Goal: Information Seeking & Learning: Learn about a topic

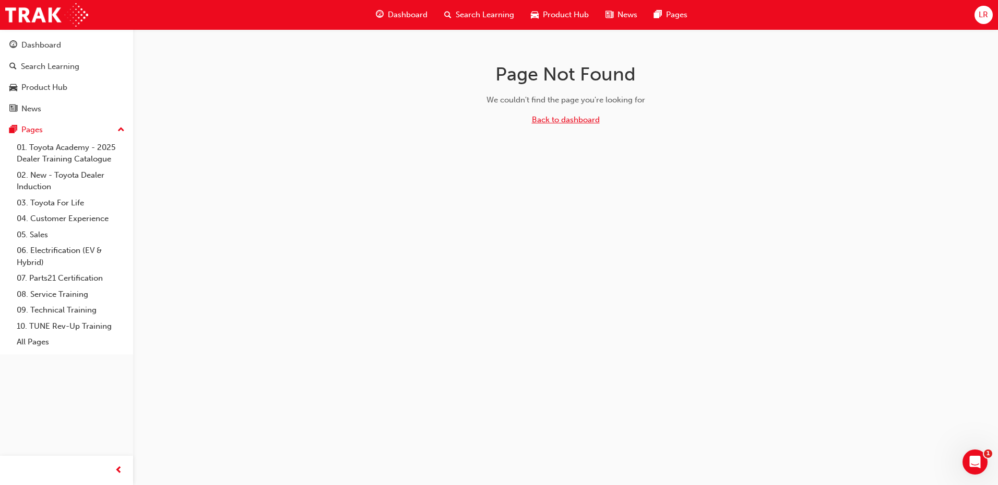
click at [561, 117] on link "Back to dashboard" at bounding box center [566, 119] width 68 height 9
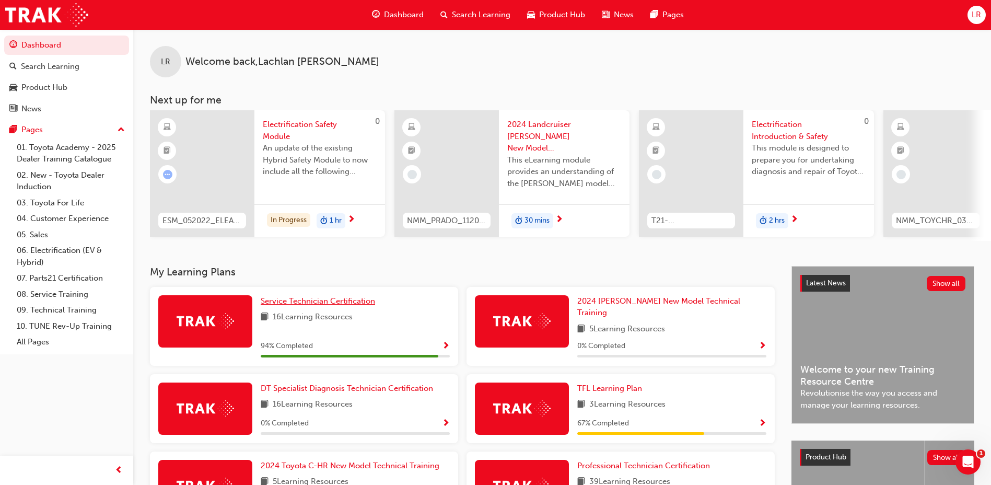
click at [312, 303] on span "Service Technician Certification" at bounding box center [318, 300] width 114 height 9
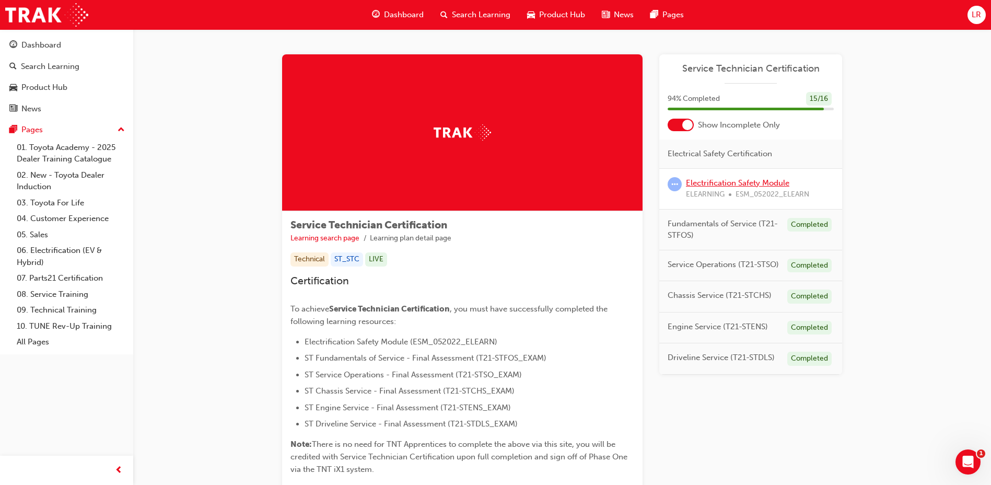
click at [734, 184] on link "Electrification Safety Module" at bounding box center [737, 182] width 103 height 9
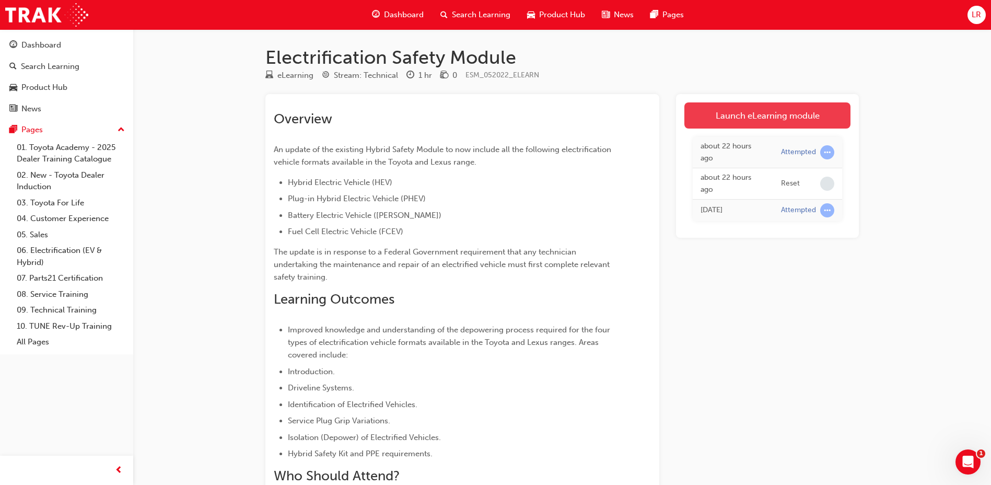
click at [803, 126] on link "Launch eLearning module" at bounding box center [767, 115] width 166 height 26
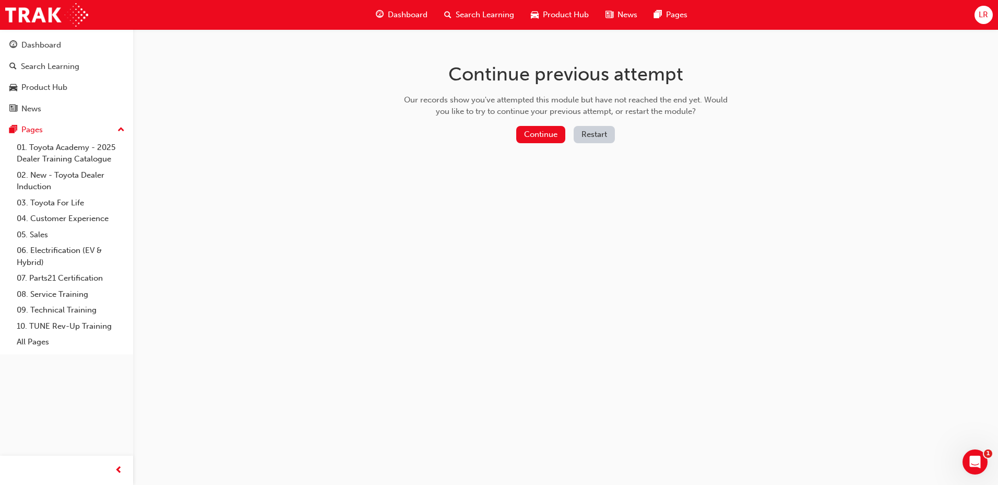
click at [580, 134] on button "Restart" at bounding box center [594, 134] width 41 height 17
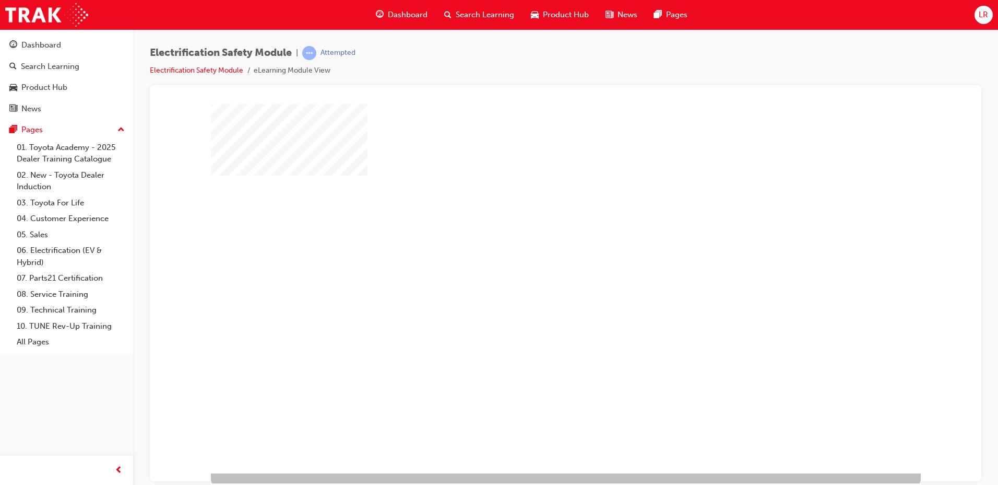
scroll to position [13, 0]
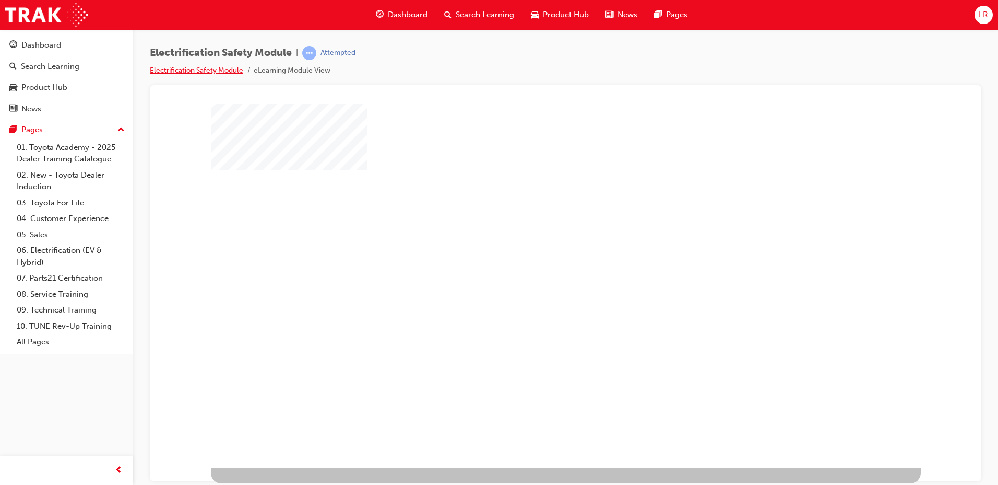
click at [218, 73] on link "Electrification Safety Module" at bounding box center [196, 70] width 93 height 9
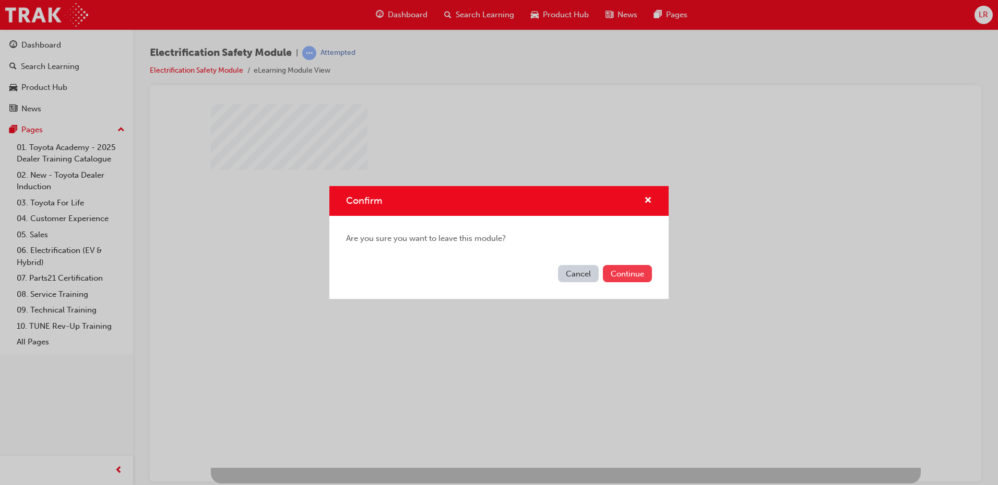
click at [635, 269] on button "Continue" at bounding box center [627, 273] width 49 height 17
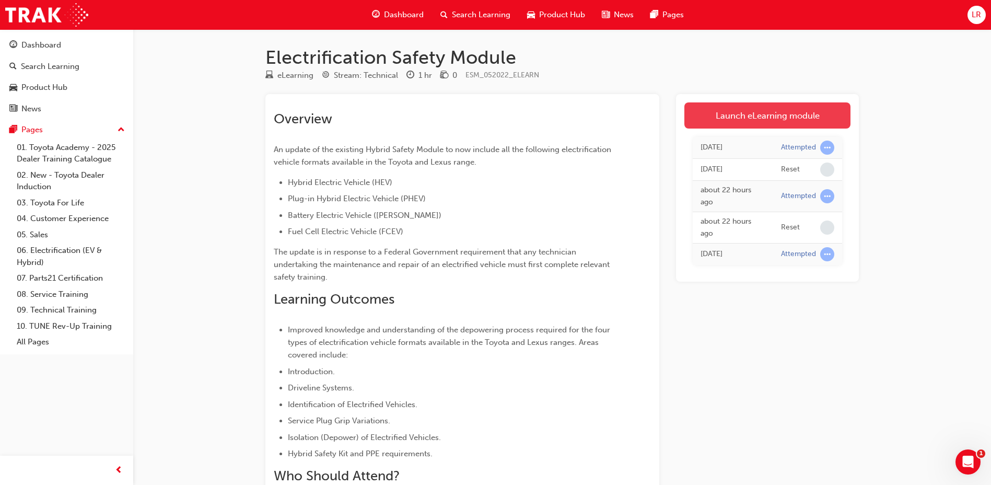
click at [732, 117] on link "Launch eLearning module" at bounding box center [767, 115] width 166 height 26
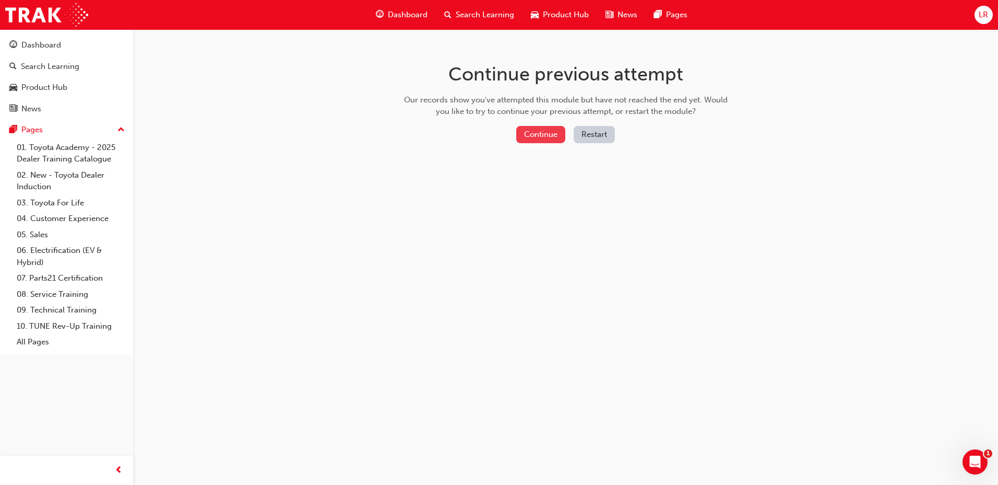
click at [548, 132] on button "Continue" at bounding box center [540, 134] width 49 height 17
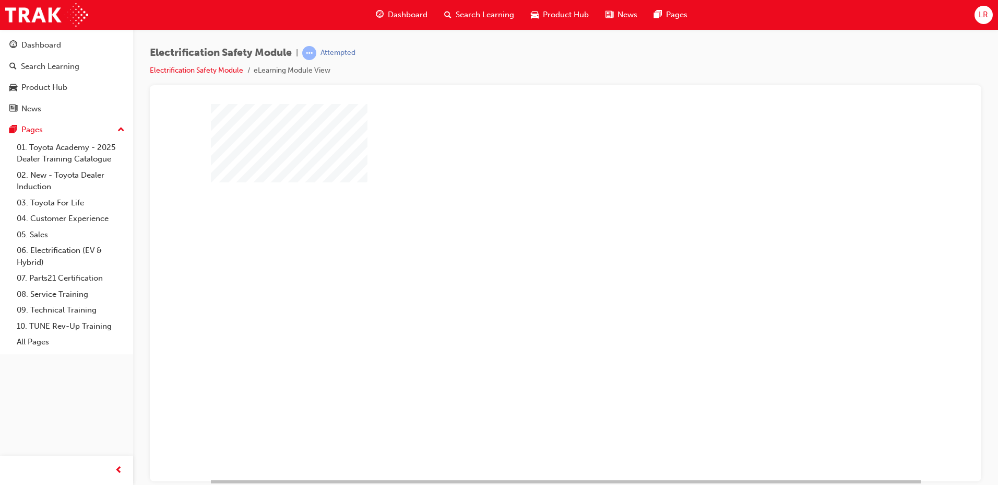
click at [536, 261] on div "play" at bounding box center [536, 261] width 0 height 0
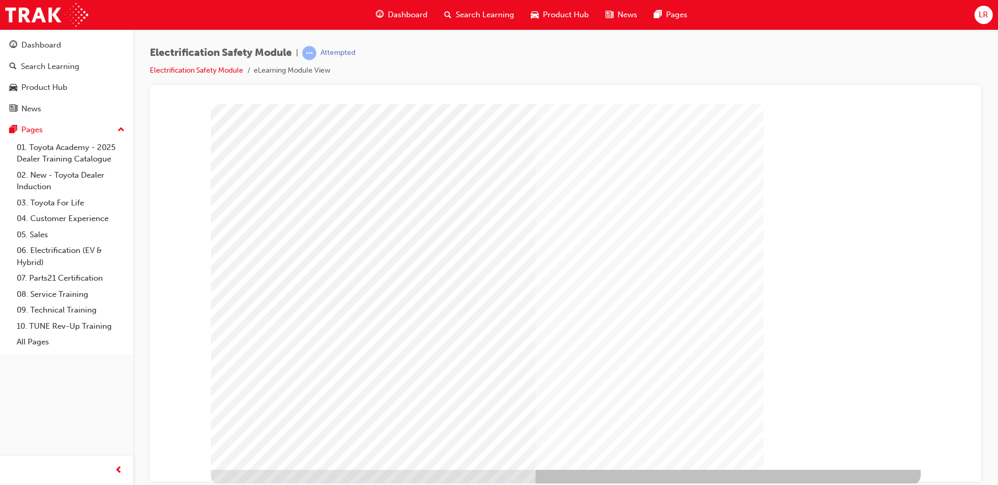
scroll to position [13, 0]
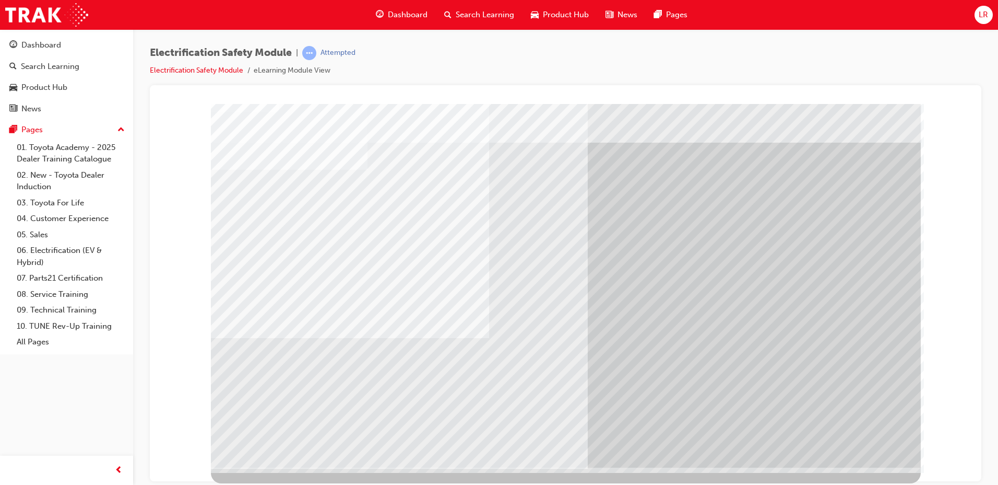
scroll to position [0, 0]
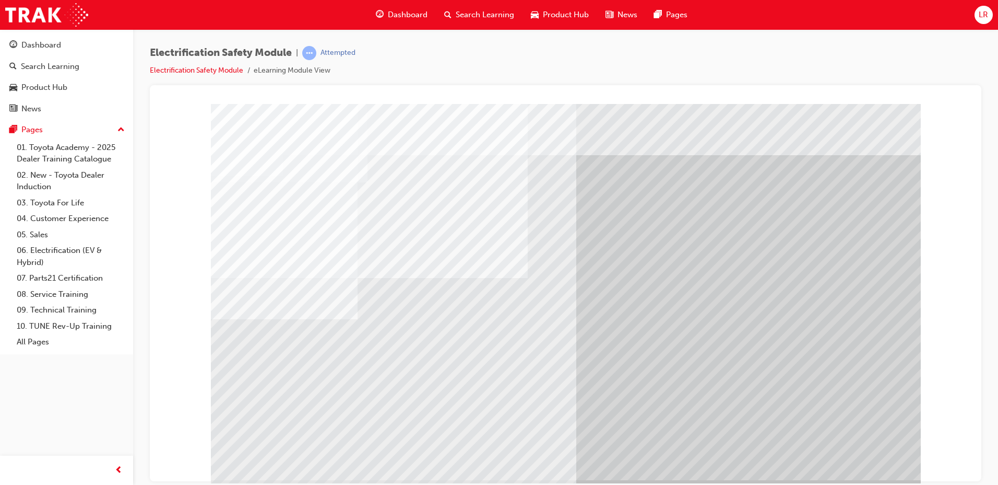
drag, startPoint x: 409, startPoint y: 393, endPoint x: 460, endPoint y: 393, distance: 51.2
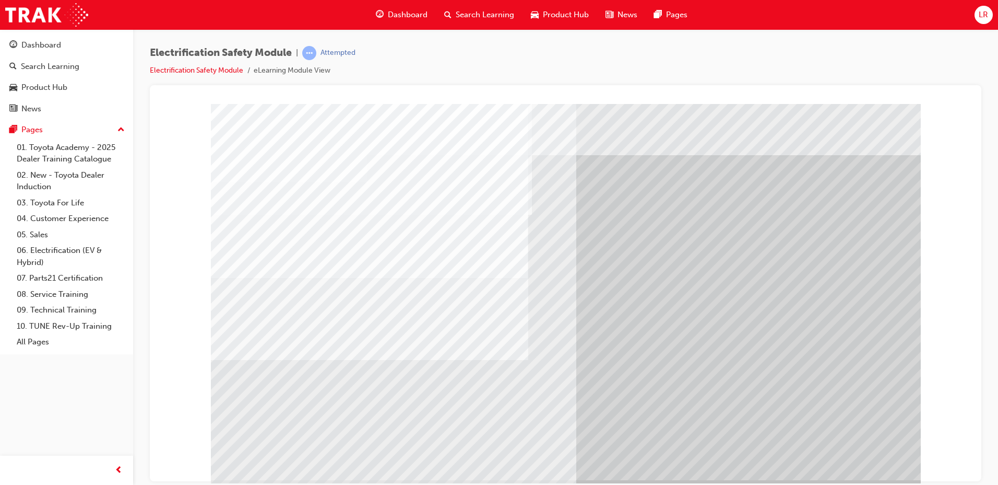
drag, startPoint x: 263, startPoint y: 362, endPoint x: 314, endPoint y: 370, distance: 51.8
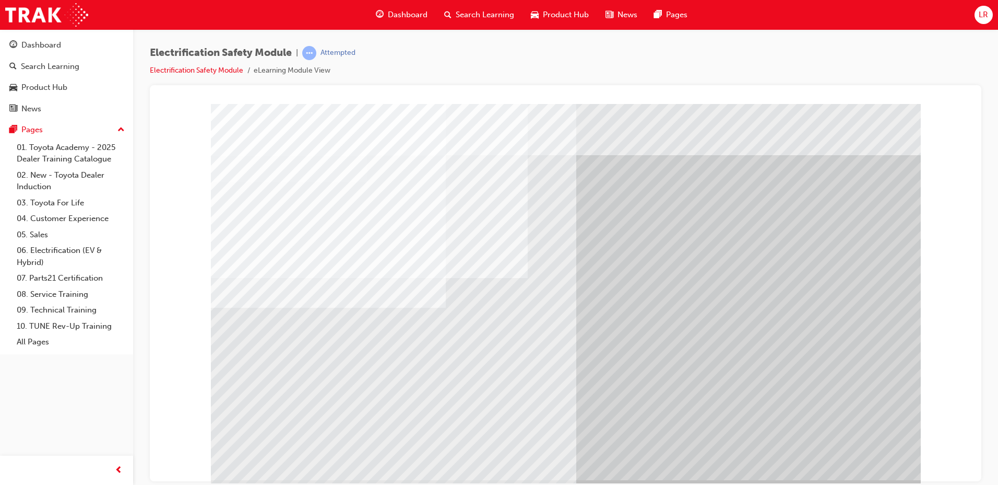
drag, startPoint x: 314, startPoint y: 370, endPoint x: 332, endPoint y: 373, distance: 18.5
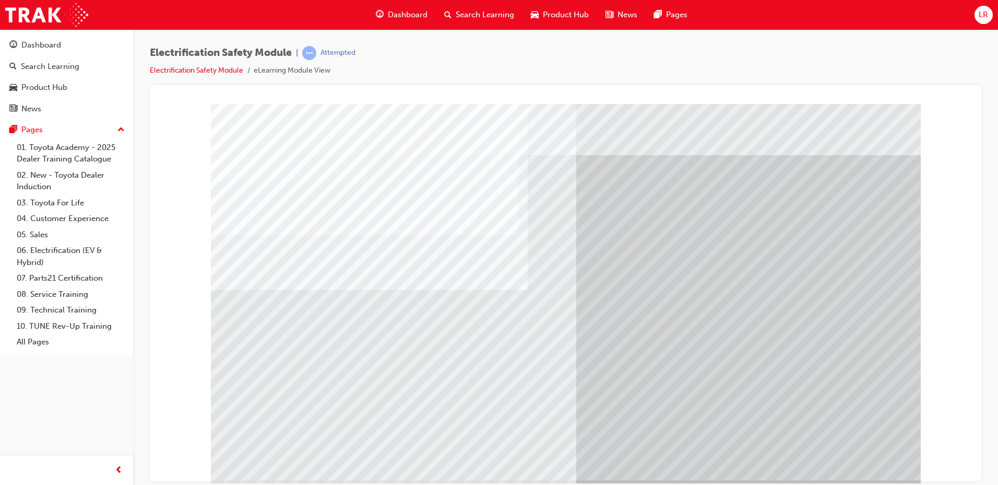
drag, startPoint x: 350, startPoint y: 402, endPoint x: 364, endPoint y: 403, distance: 14.1
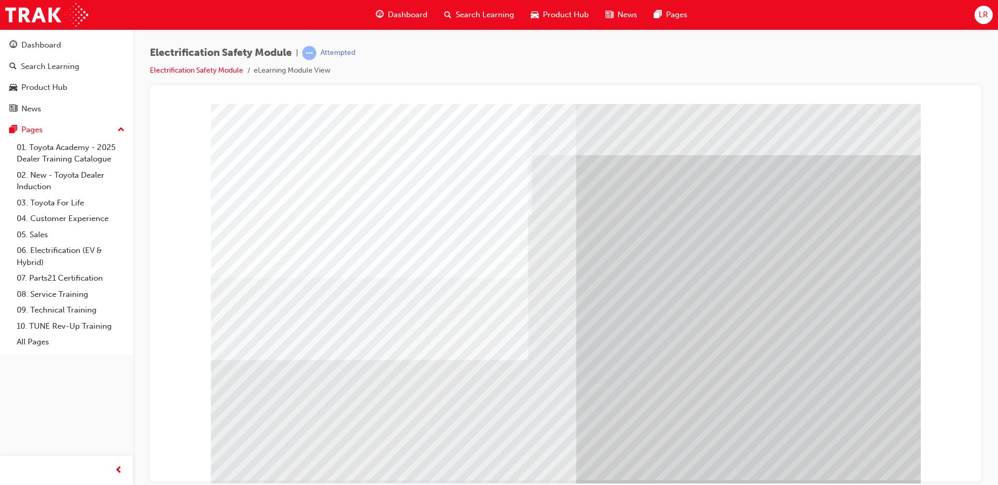
scroll to position [13, 0]
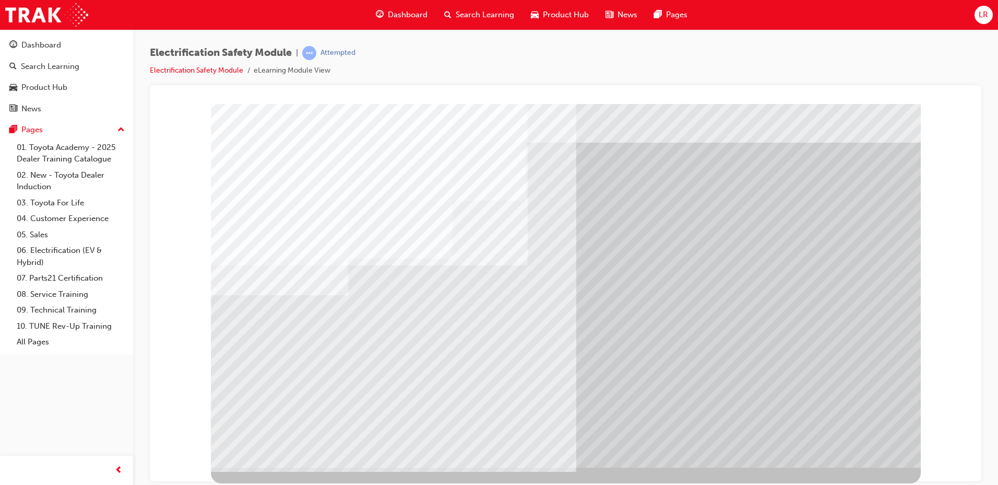
scroll to position [0, 0]
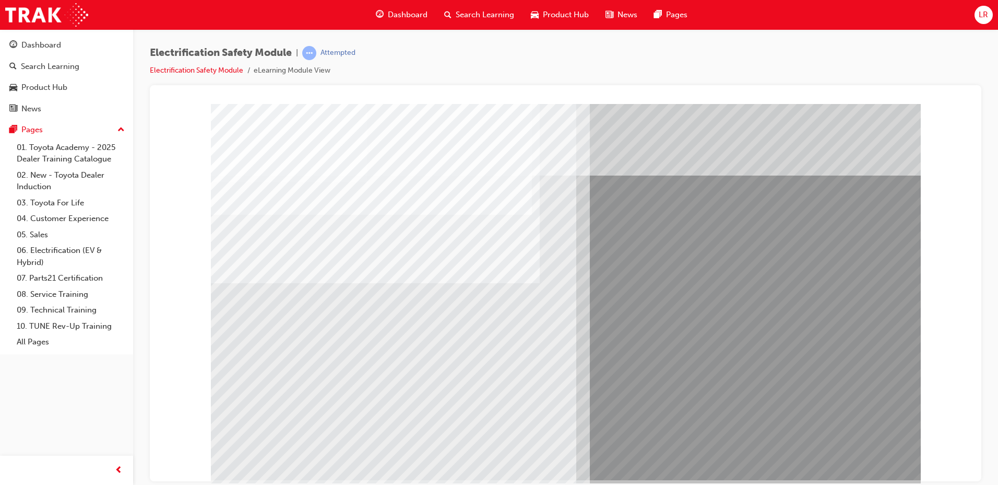
drag, startPoint x: 278, startPoint y: 373, endPoint x: 286, endPoint y: 375, distance: 7.6
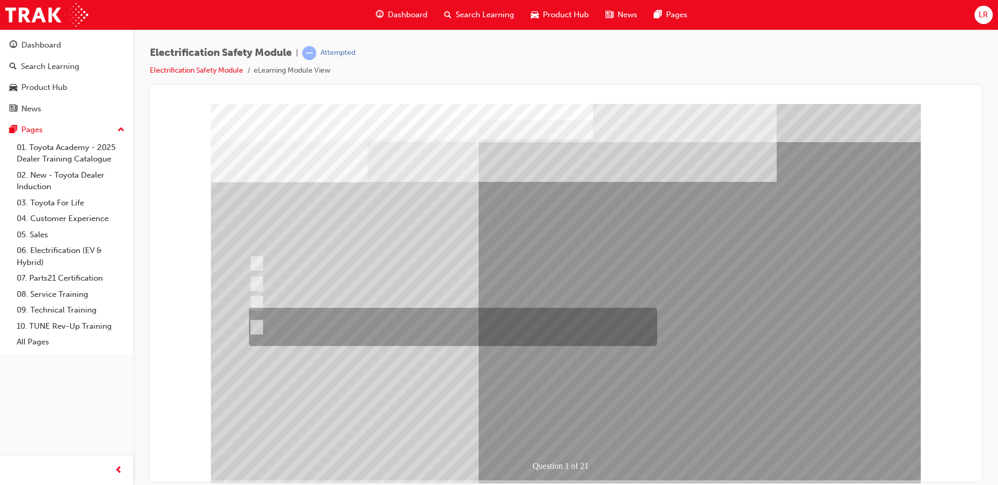
click at [405, 325] on div at bounding box center [450, 327] width 408 height 38
radio input "true"
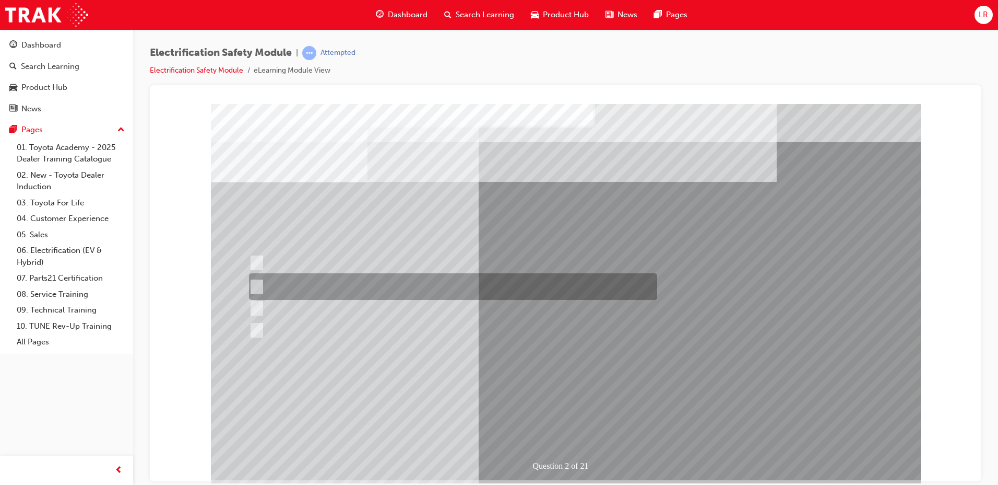
click at [541, 279] on div at bounding box center [450, 286] width 408 height 27
radio input "true"
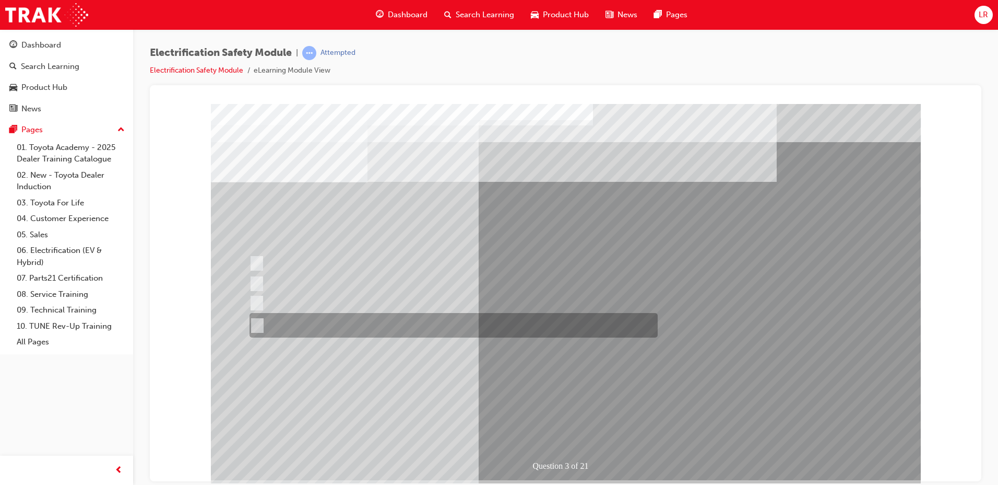
click at [478, 322] on div at bounding box center [451, 325] width 408 height 25
radio input "true"
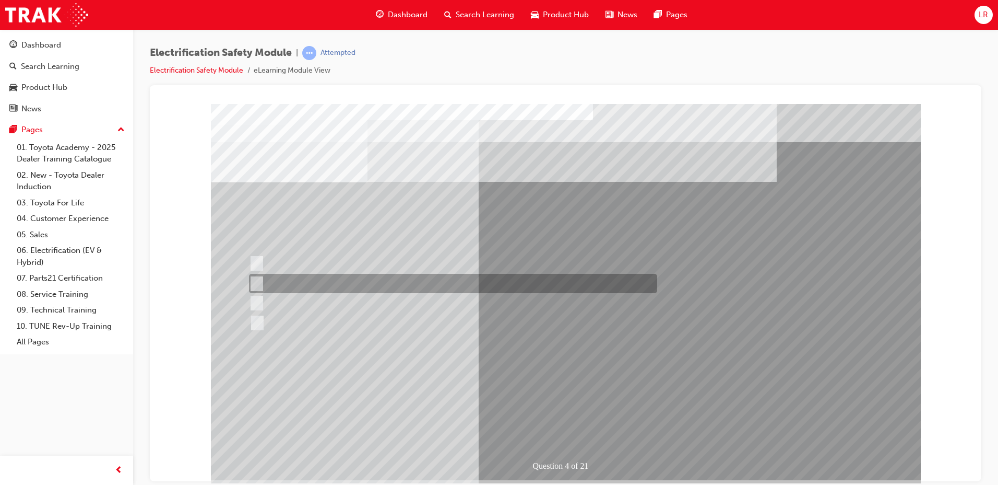
click at [388, 283] on div at bounding box center [450, 283] width 408 height 19
checkbox input "true"
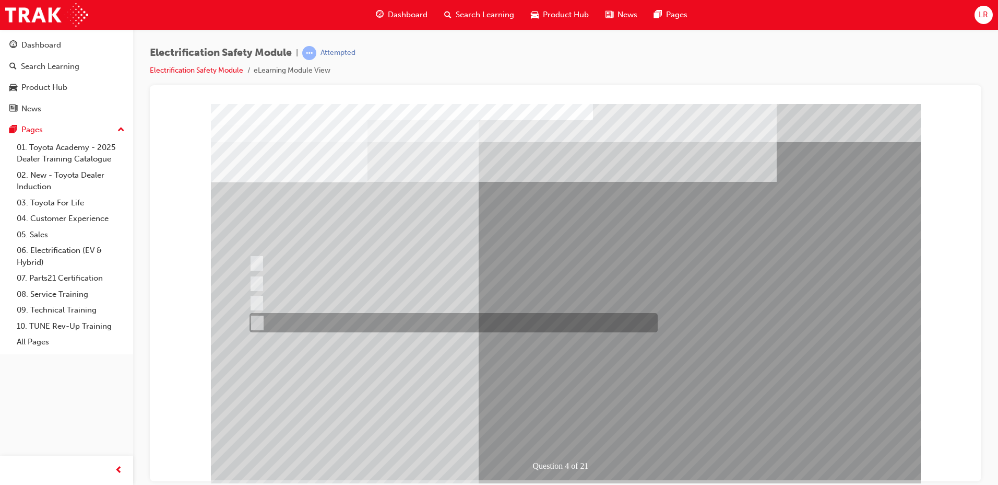
click at [395, 319] on div at bounding box center [451, 322] width 408 height 19
checkbox input "true"
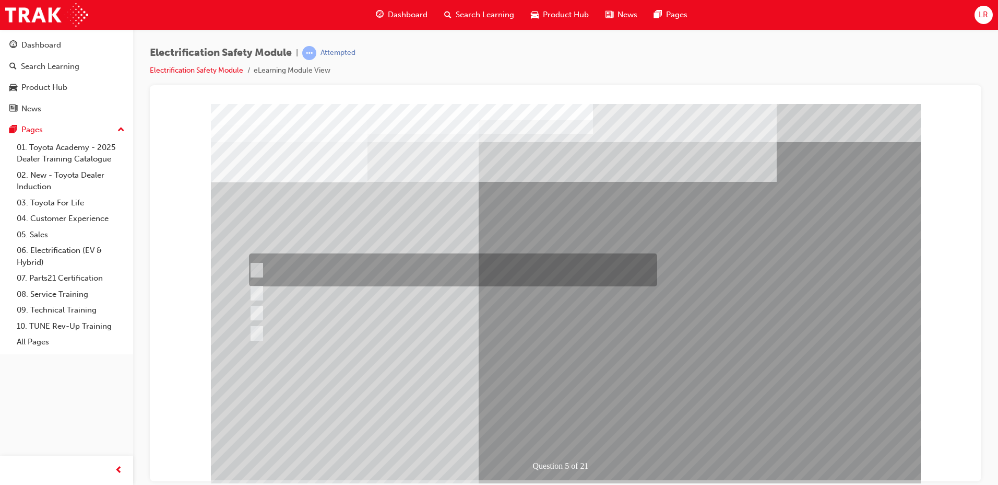
click at [399, 262] on div at bounding box center [450, 269] width 408 height 33
checkbox input "true"
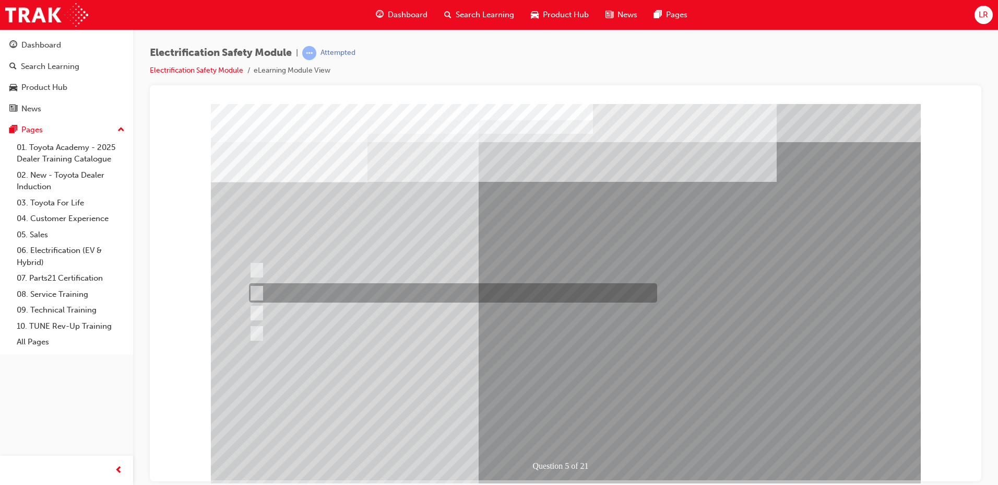
click at [403, 290] on div at bounding box center [450, 292] width 408 height 19
checkbox input "true"
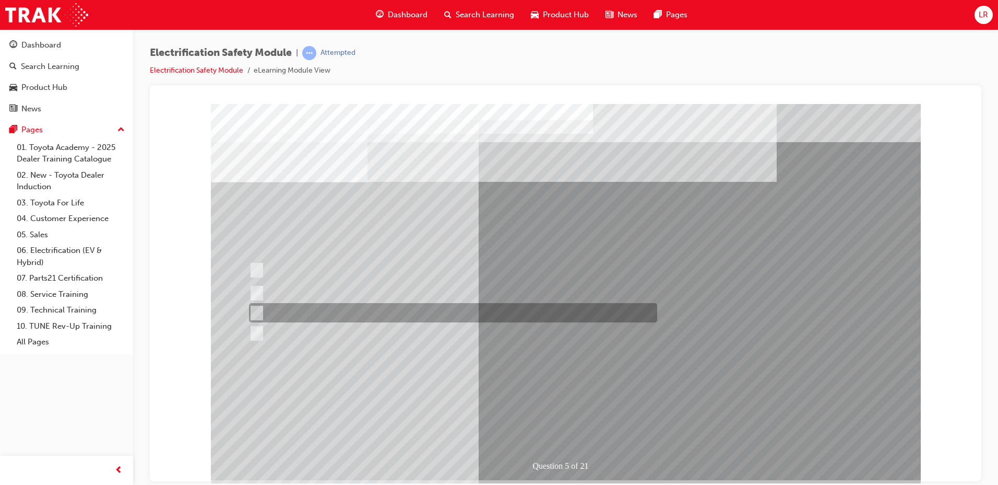
click at [404, 312] on div at bounding box center [450, 312] width 408 height 19
checkbox input "true"
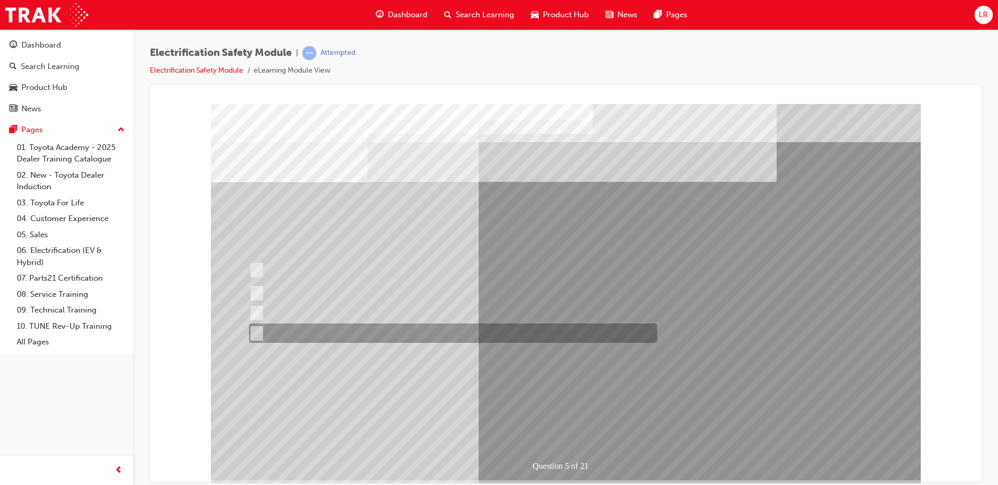
click at [400, 331] on div at bounding box center [450, 332] width 408 height 19
checkbox input "true"
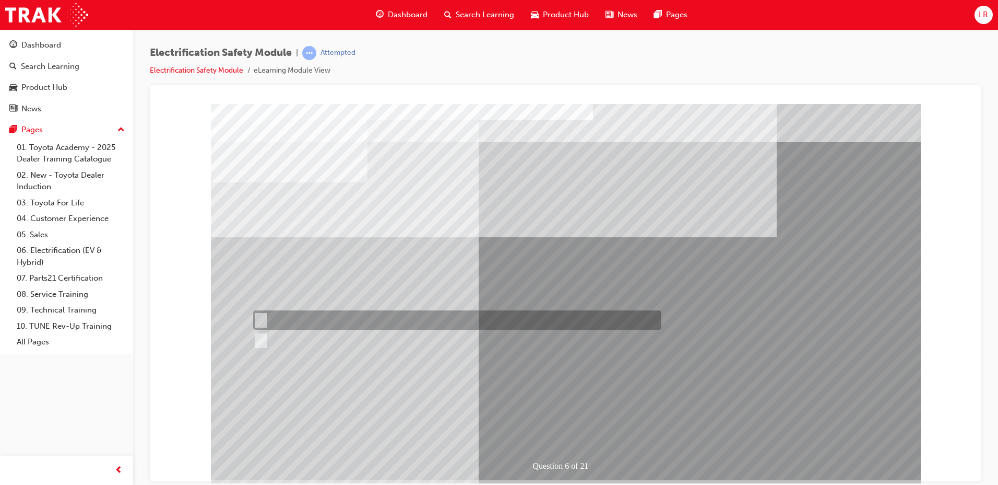
click at [260, 318] on input "True" at bounding box center [258, 319] width 11 height 11
radio input "true"
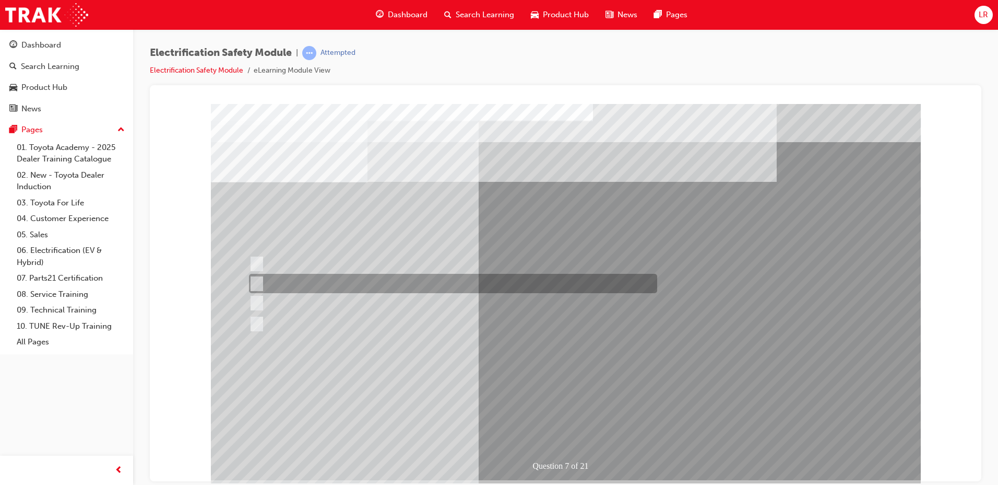
click at [411, 285] on div at bounding box center [450, 283] width 408 height 19
radio input "true"
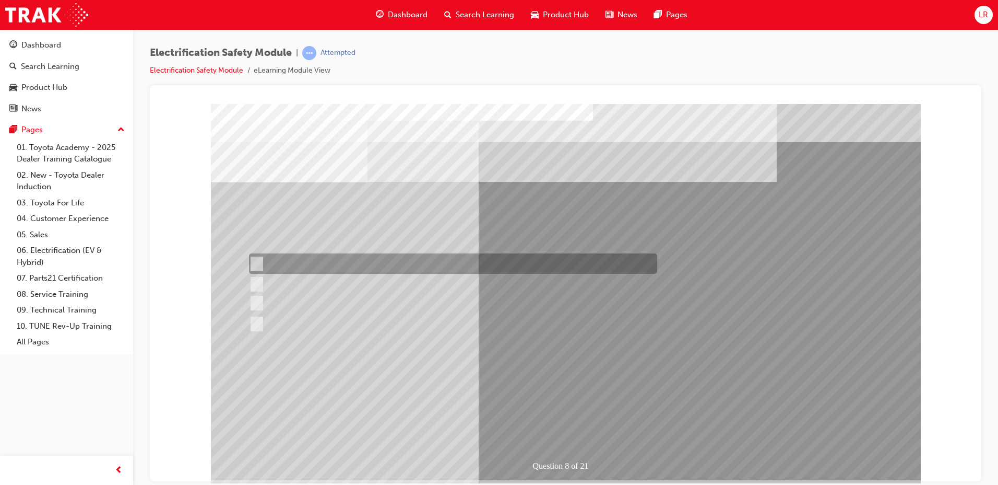
drag, startPoint x: 308, startPoint y: 261, endPoint x: 314, endPoint y: 274, distance: 15.2
click at [307, 261] on div at bounding box center [450, 263] width 408 height 20
radio input "true"
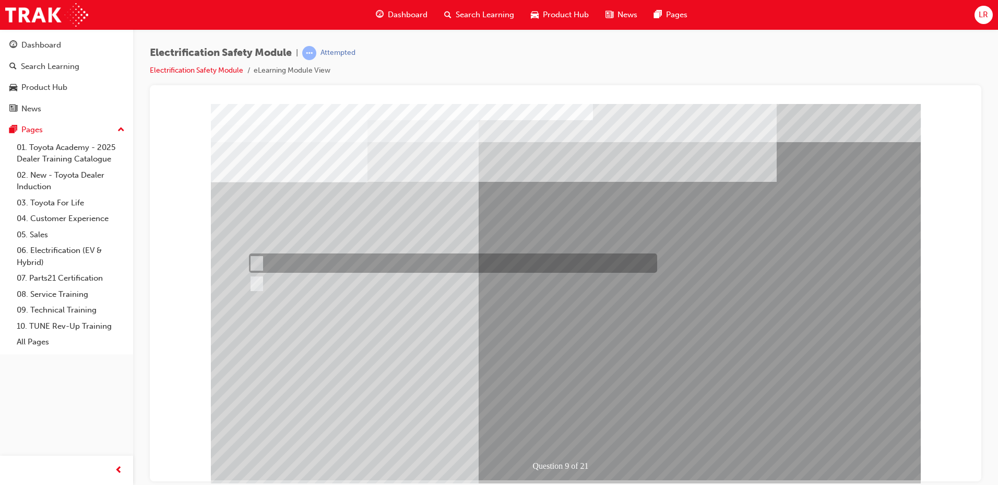
click at [270, 263] on div at bounding box center [450, 262] width 408 height 19
radio input "true"
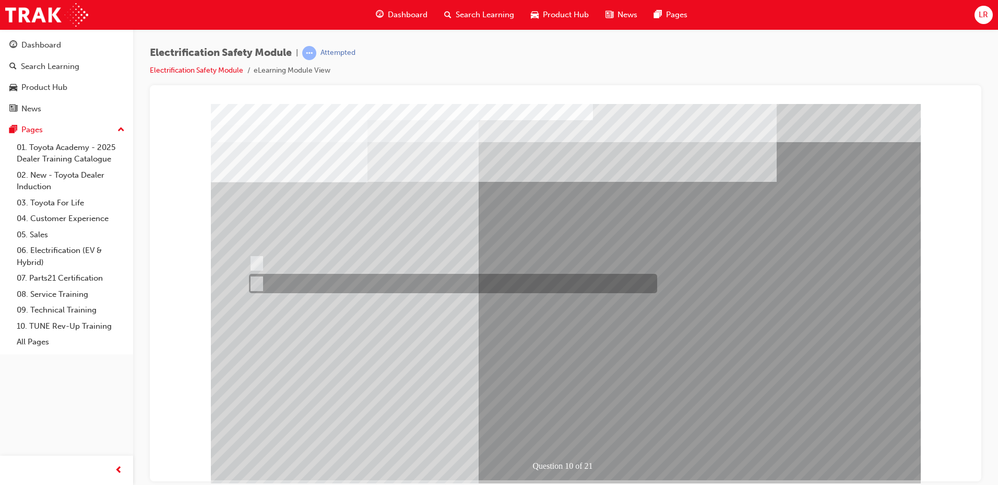
click at [288, 280] on div at bounding box center [450, 283] width 408 height 19
radio input "true"
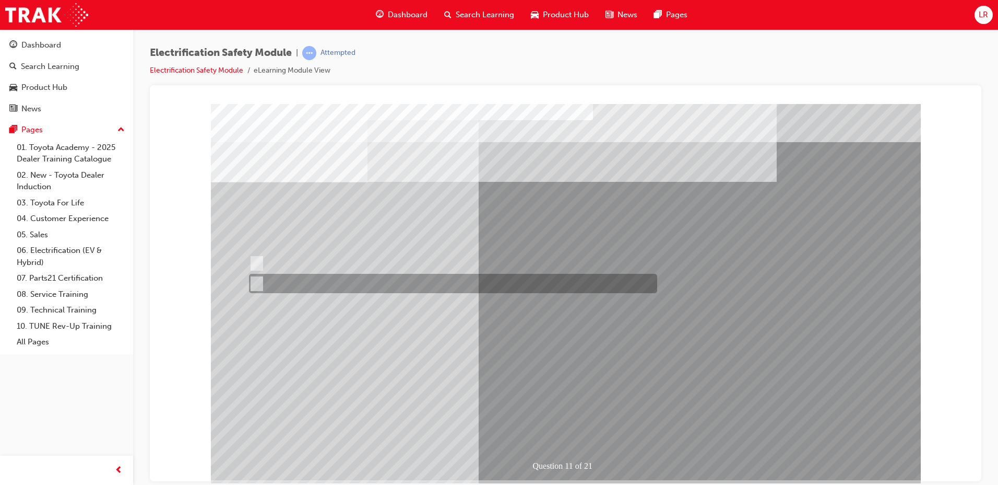
click at [266, 284] on div at bounding box center [450, 283] width 408 height 19
radio input "true"
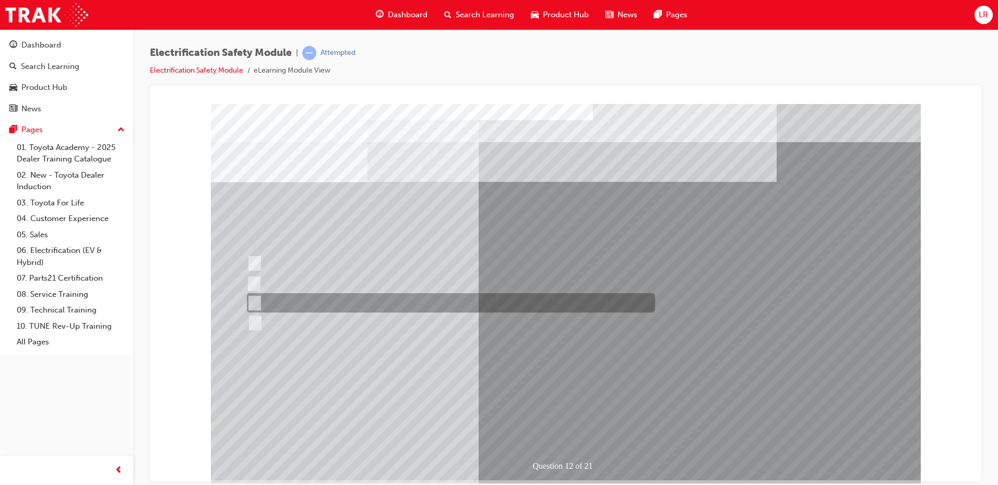
click at [525, 300] on div at bounding box center [448, 302] width 408 height 19
radio input "true"
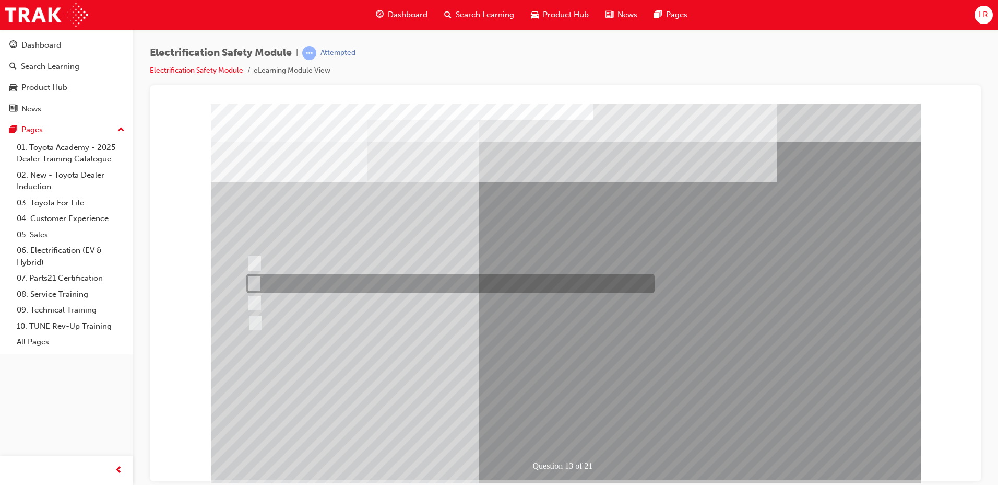
click at [418, 282] on div at bounding box center [448, 283] width 408 height 19
radio input "true"
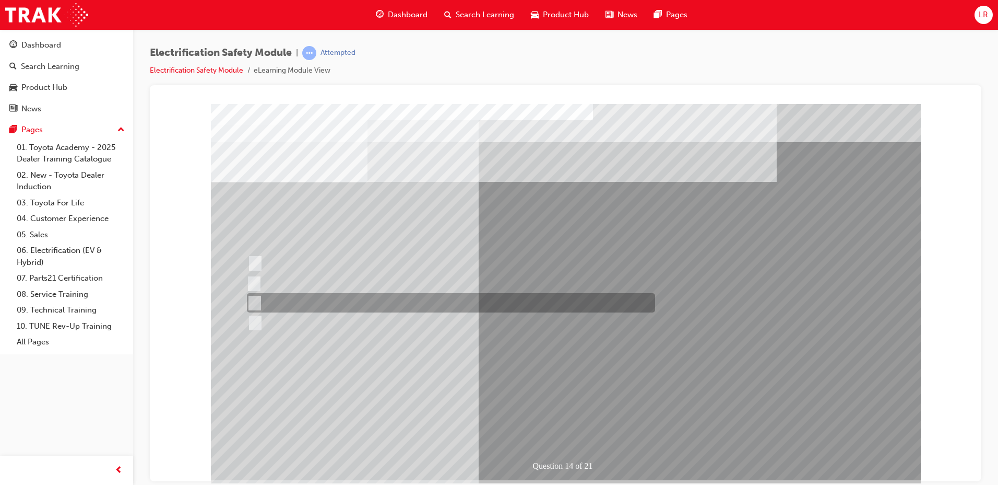
click at [253, 300] on input "10 minutes" at bounding box center [252, 302] width 11 height 11
radio input "true"
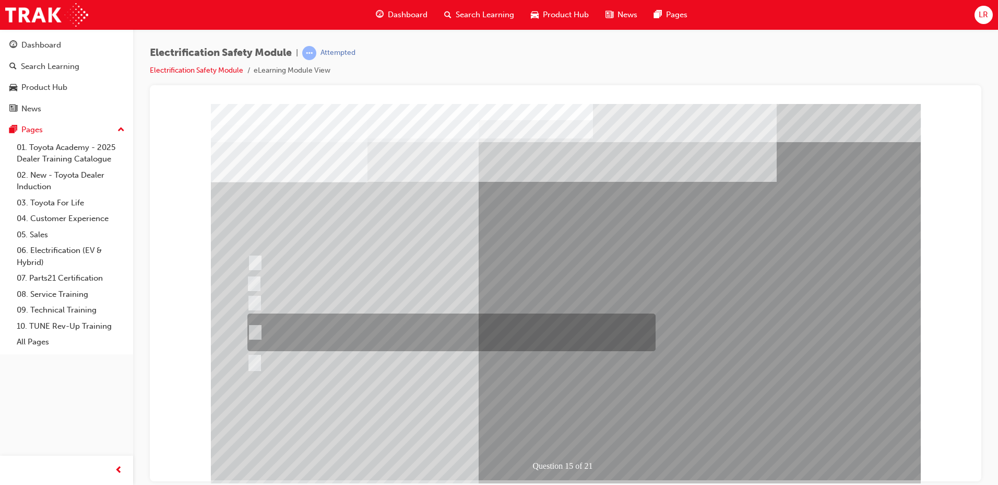
click at [368, 333] on div at bounding box center [449, 332] width 408 height 38
radio input "true"
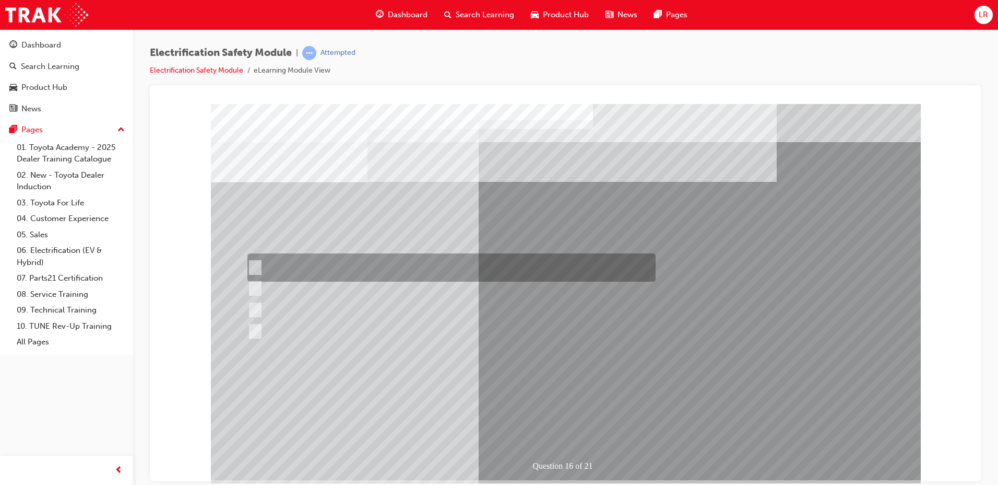
click at [386, 266] on div at bounding box center [449, 267] width 408 height 28
radio input "true"
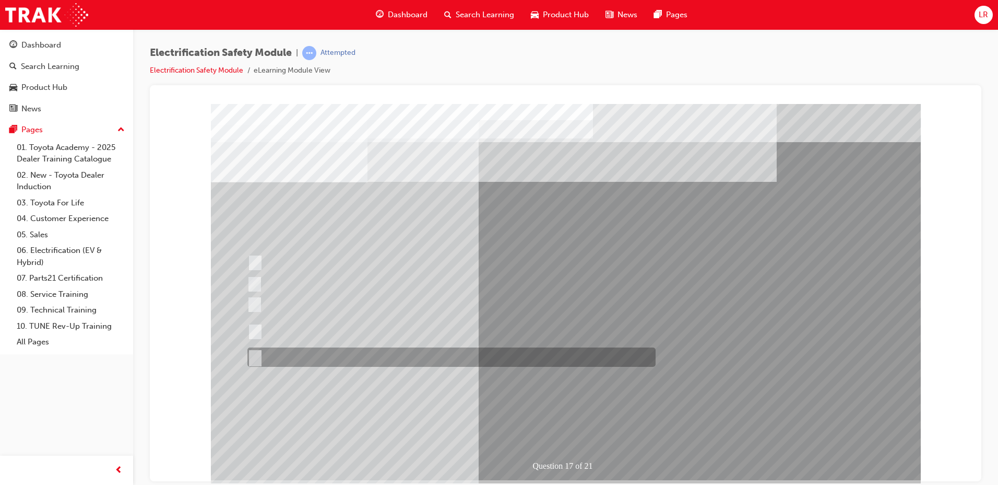
click at [311, 358] on div at bounding box center [449, 356] width 408 height 19
radio input "true"
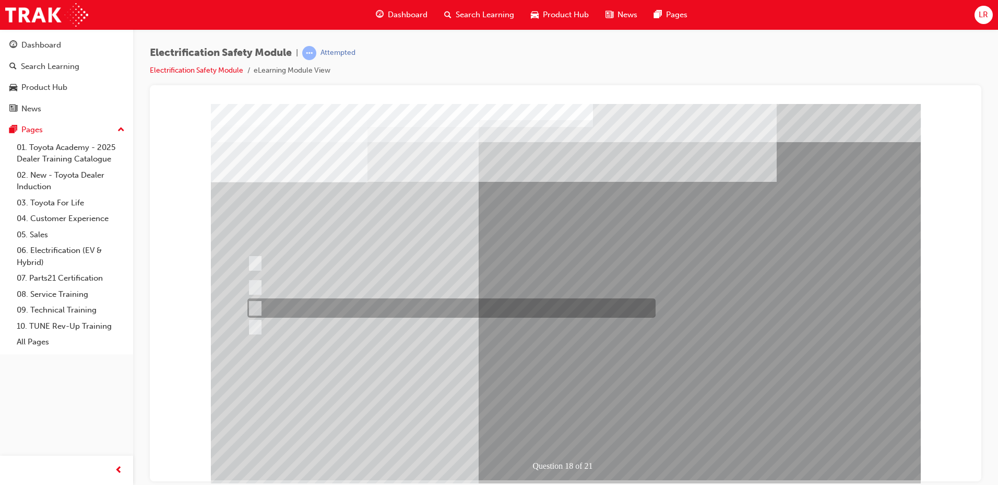
click at [294, 310] on div at bounding box center [449, 307] width 408 height 19
radio input "true"
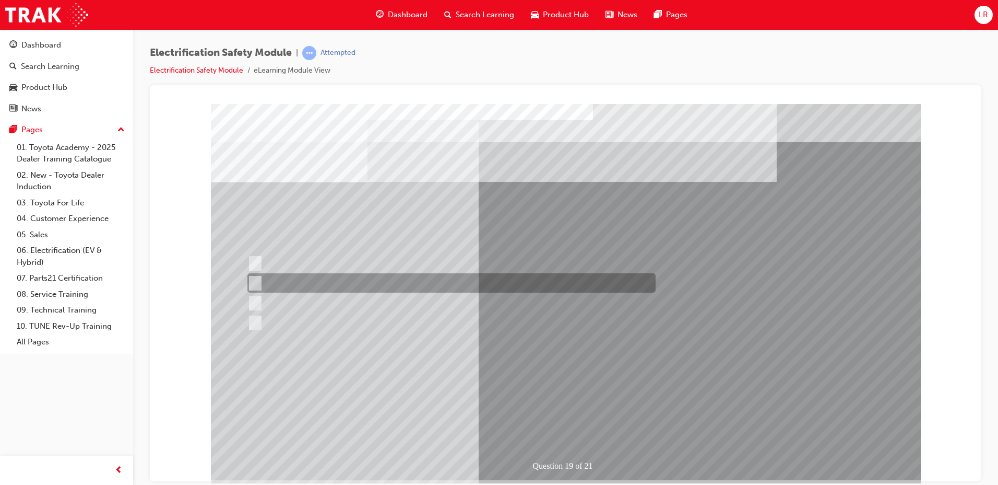
click at [502, 281] on div at bounding box center [449, 282] width 408 height 19
radio input "true"
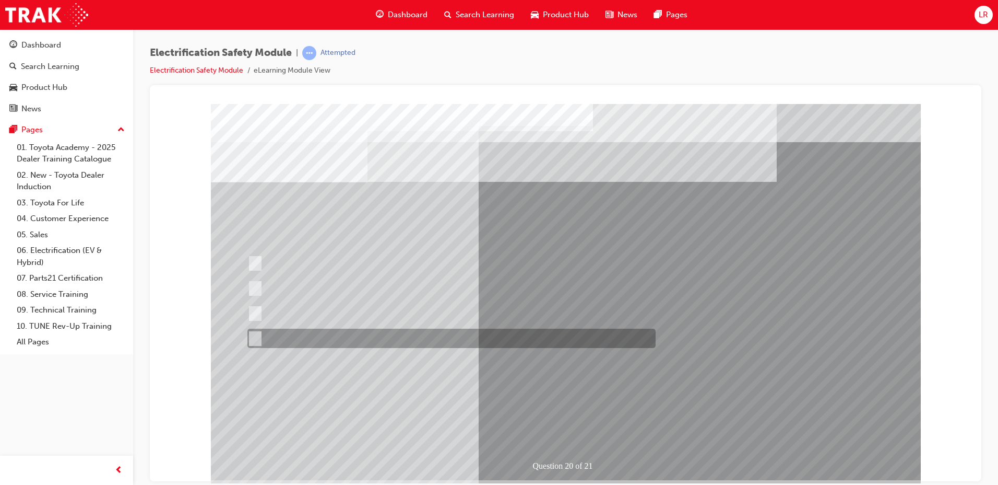
click at [319, 334] on div at bounding box center [449, 337] width 408 height 19
radio input "true"
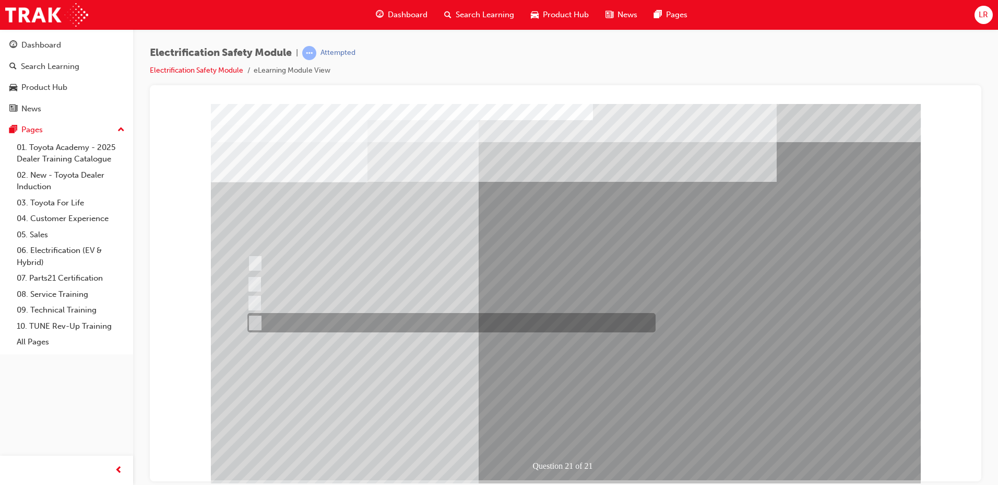
click at [463, 318] on div at bounding box center [449, 322] width 408 height 19
radio input "true"
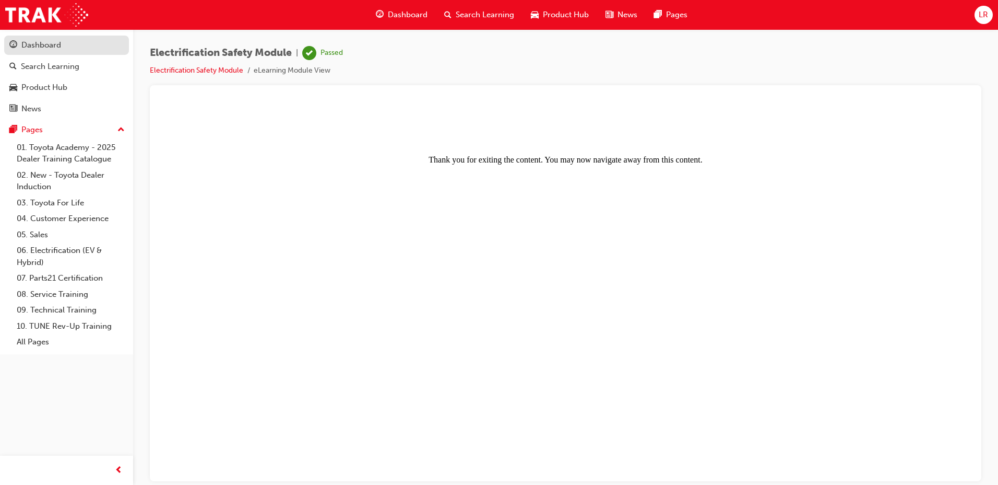
click at [93, 41] on div "Dashboard" at bounding box center [66, 45] width 114 height 13
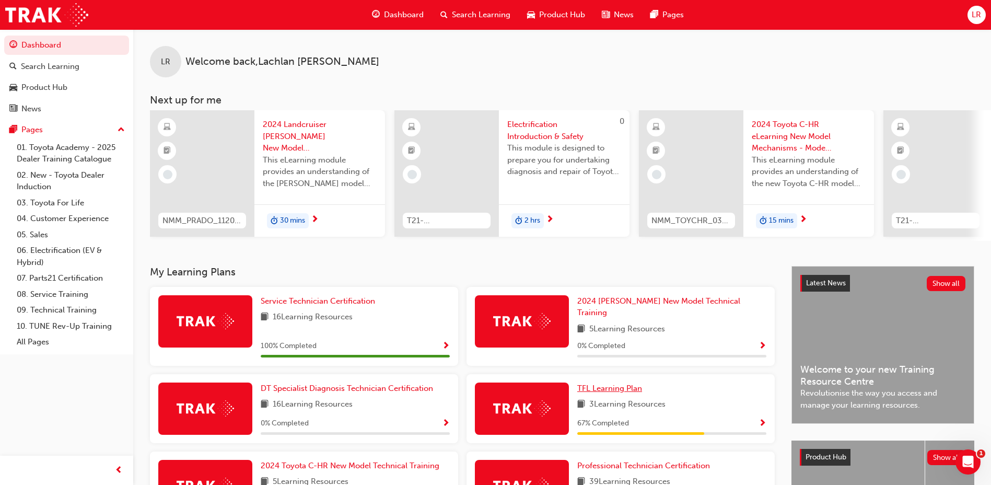
click at [620, 383] on span "TFL Learning Plan" at bounding box center [609, 387] width 65 height 9
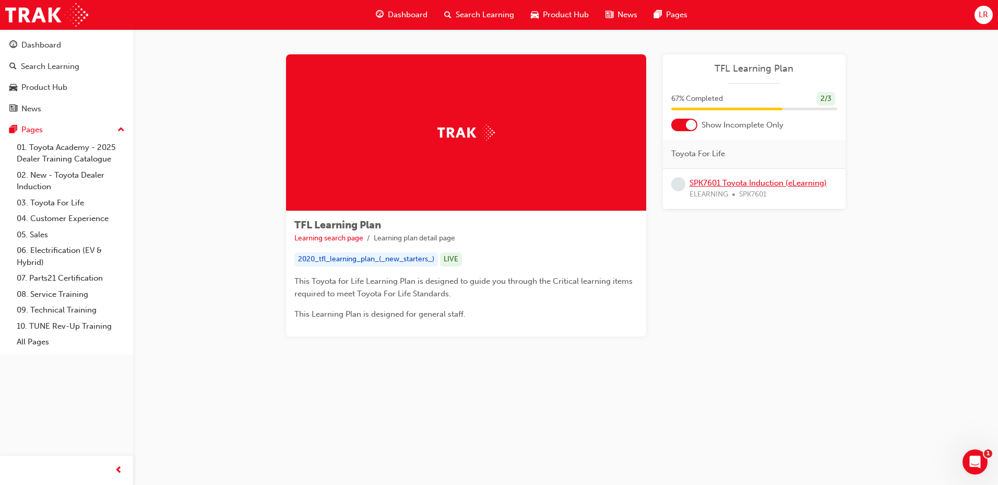
click at [744, 182] on link "SPK7601 Toyota Induction (eLearning)" at bounding box center [758, 182] width 137 height 9
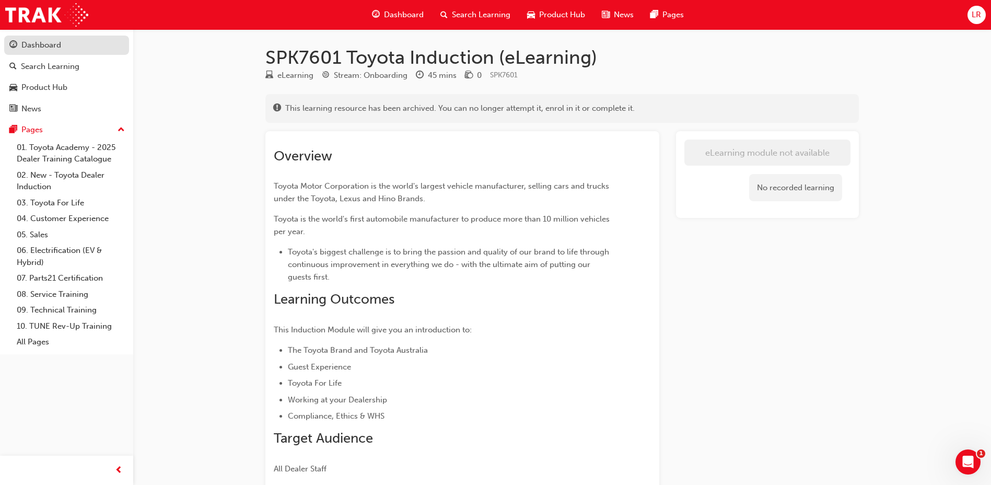
click at [38, 48] on div "Dashboard" at bounding box center [41, 45] width 40 height 12
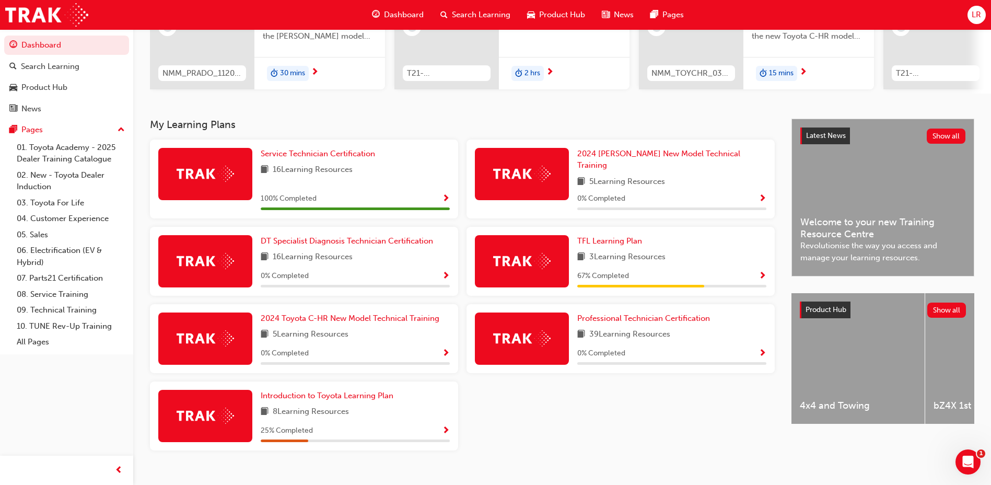
scroll to position [157, 0]
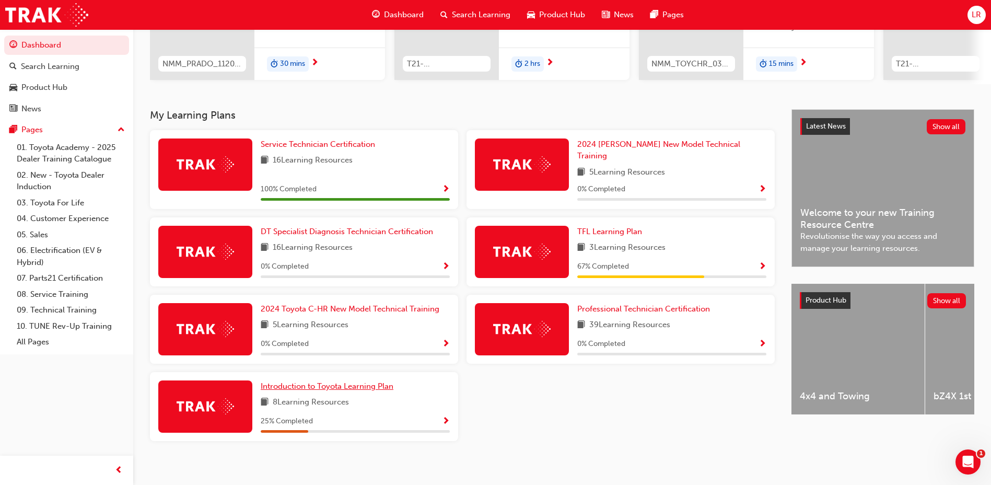
click at [369, 381] on span "Introduction to Toyota Learning Plan" at bounding box center [327, 385] width 133 height 9
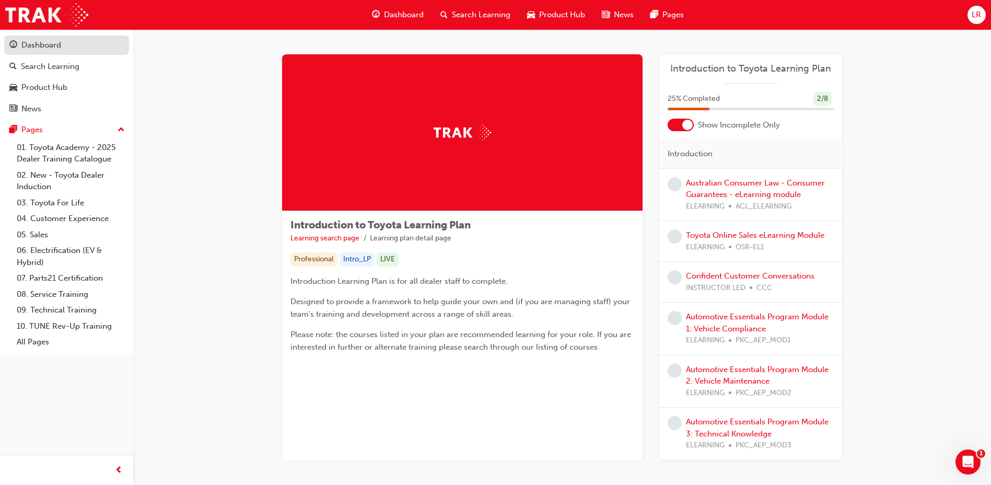
click at [26, 43] on div "Dashboard" at bounding box center [41, 45] width 40 height 12
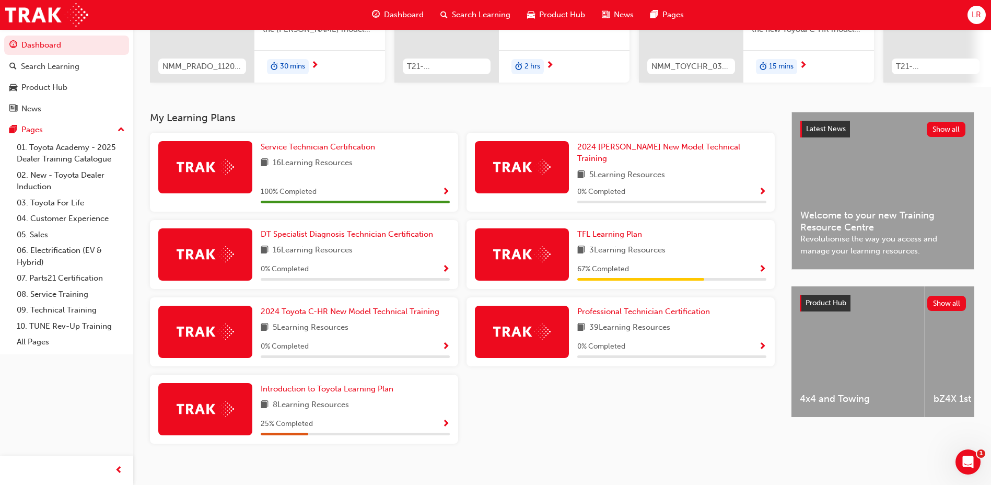
scroll to position [157, 0]
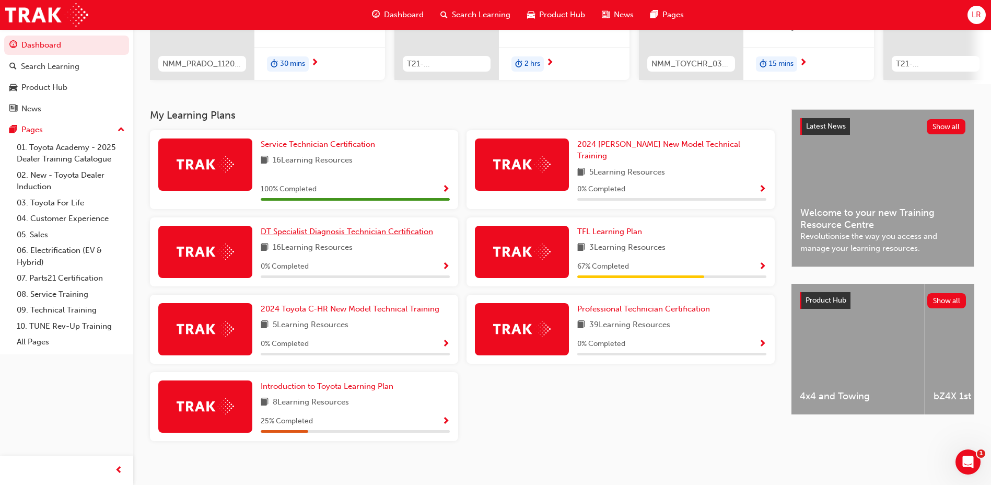
click at [402, 227] on span "DT Specialist Diagnosis Technician Certification" at bounding box center [347, 231] width 172 height 9
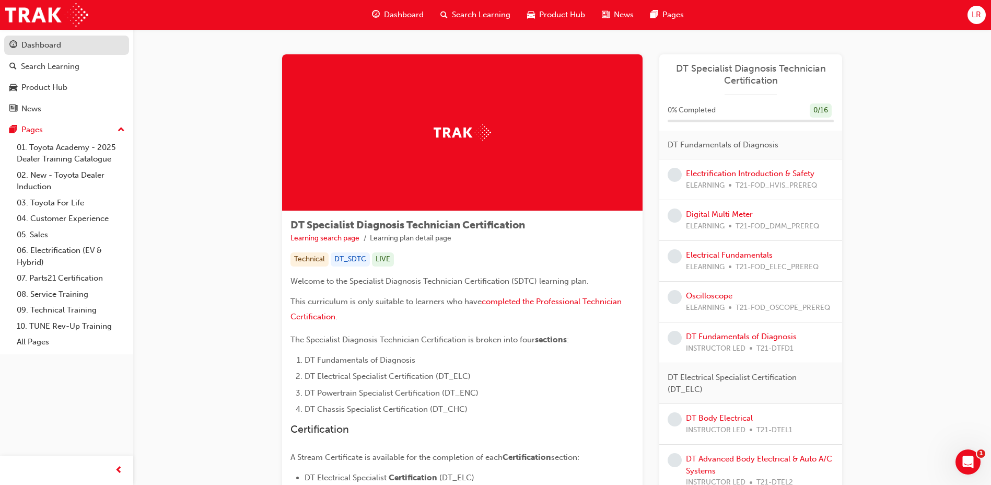
click at [76, 53] on link "Dashboard" at bounding box center [66, 45] width 125 height 19
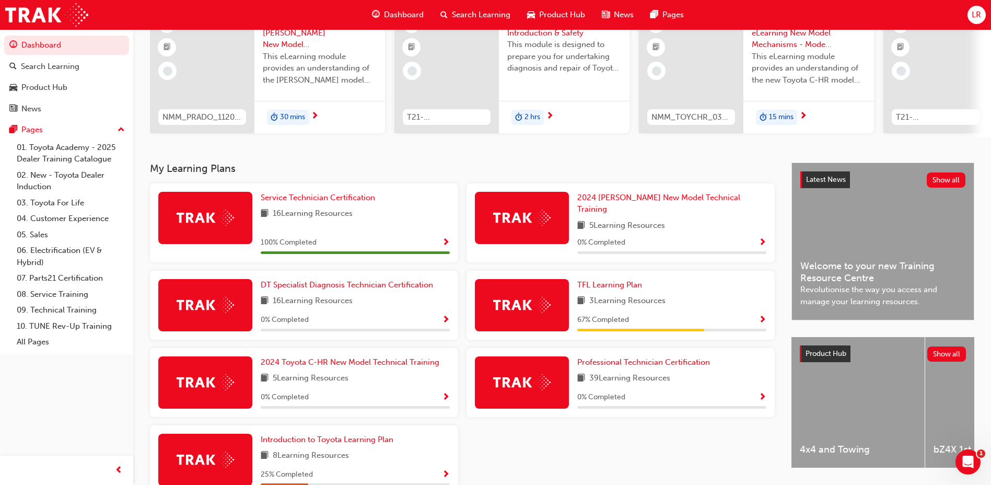
scroll to position [104, 0]
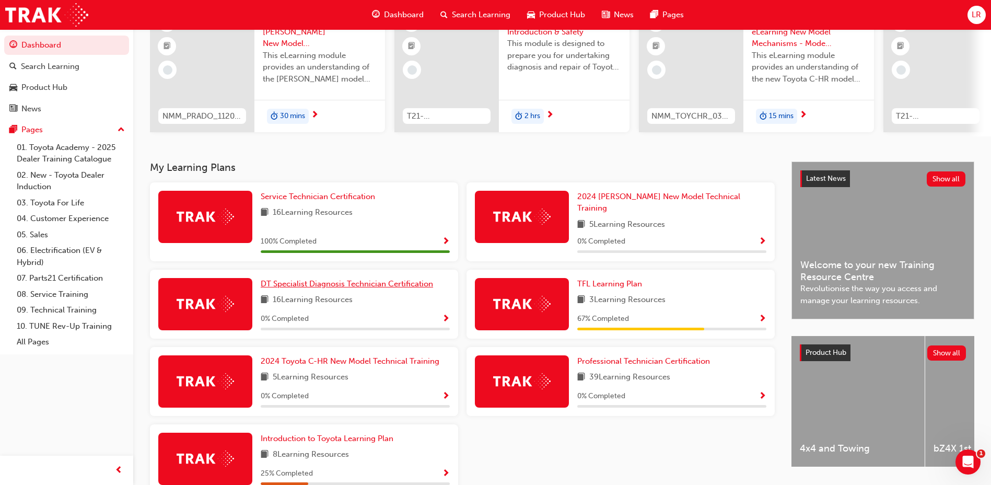
click at [301, 279] on span "DT Specialist Diagnosis Technician Certification" at bounding box center [347, 283] width 172 height 9
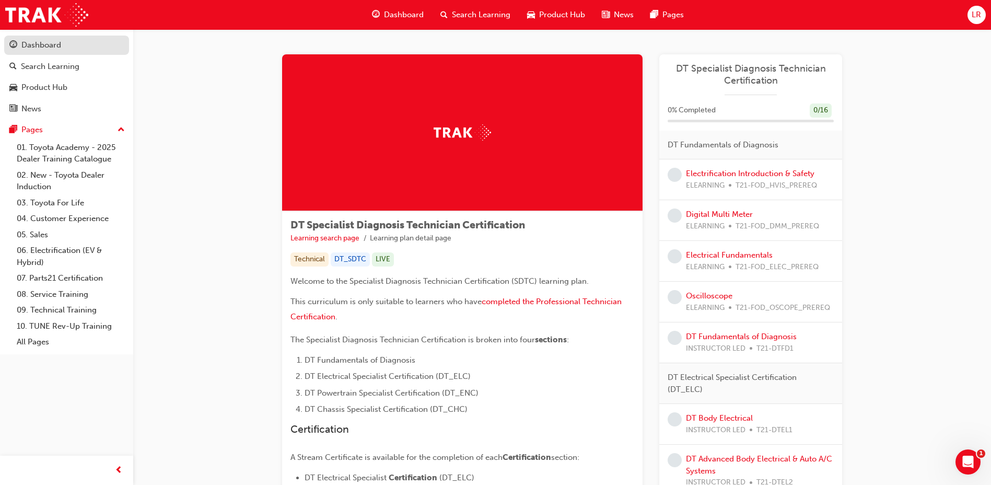
click at [42, 41] on div "Dashboard" at bounding box center [41, 45] width 40 height 12
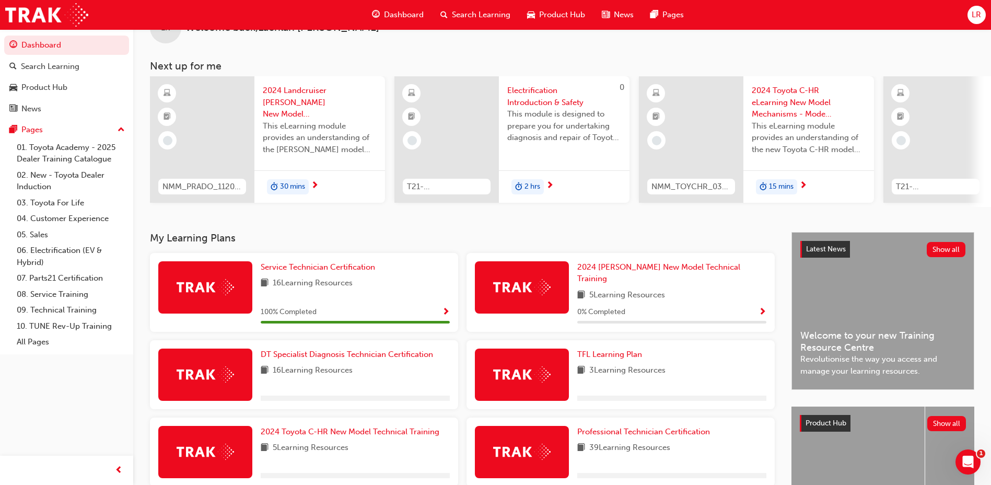
scroll to position [52, 0]
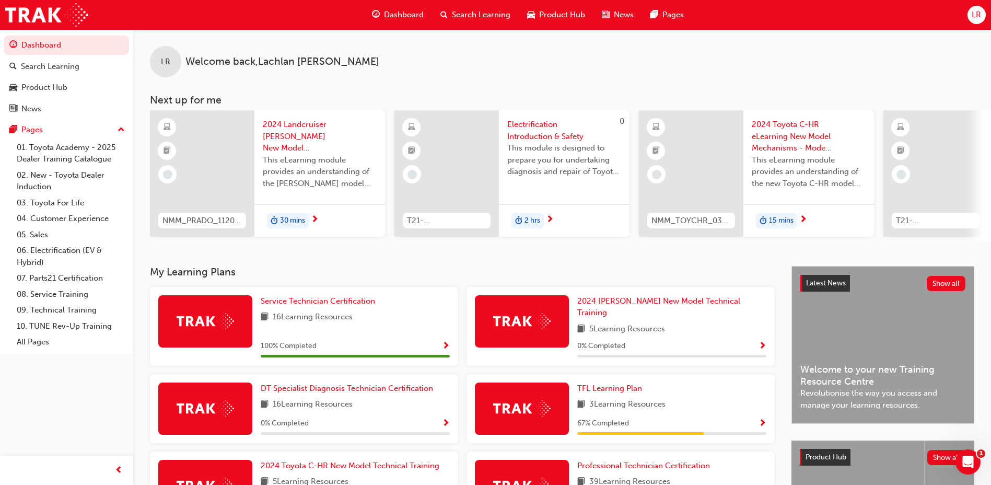
click at [977, 13] on span "LR" at bounding box center [975, 15] width 9 height 12
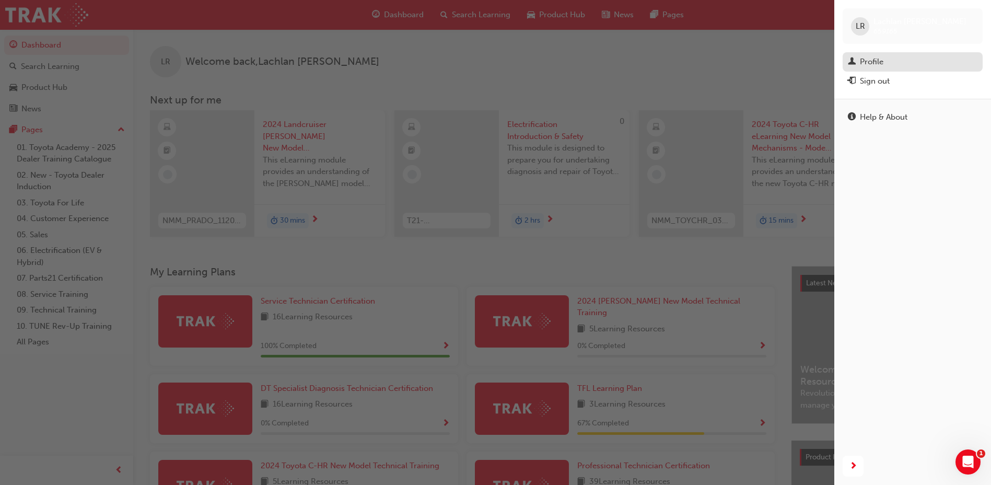
click at [892, 60] on div "Profile" at bounding box center [911, 61] width 129 height 13
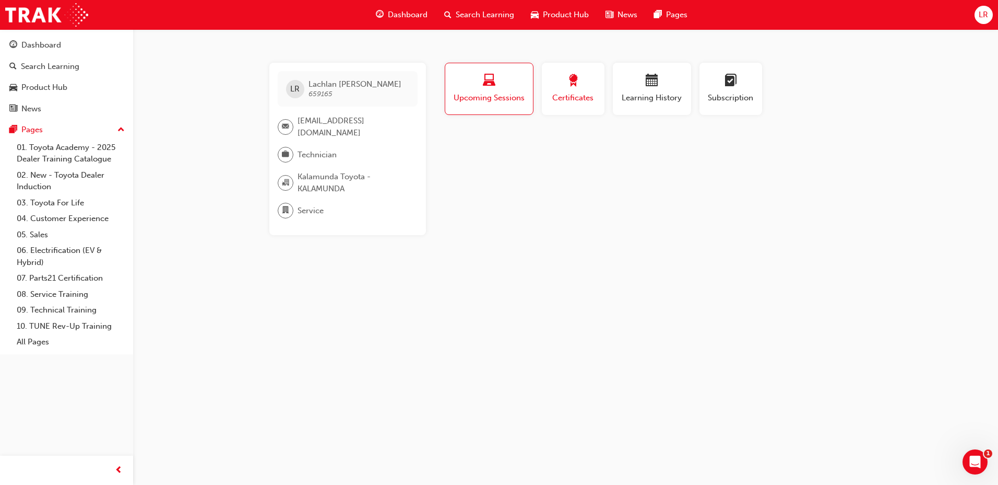
click at [561, 85] on div "button" at bounding box center [573, 82] width 47 height 16
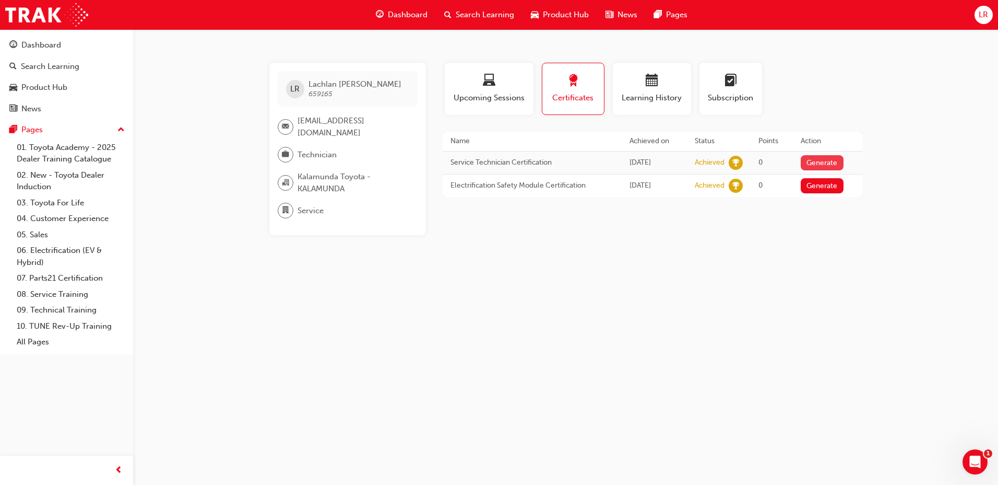
click at [831, 159] on button "Generate" at bounding box center [822, 162] width 43 height 15
click at [828, 159] on link "Download PDF" at bounding box center [820, 161] width 48 height 9
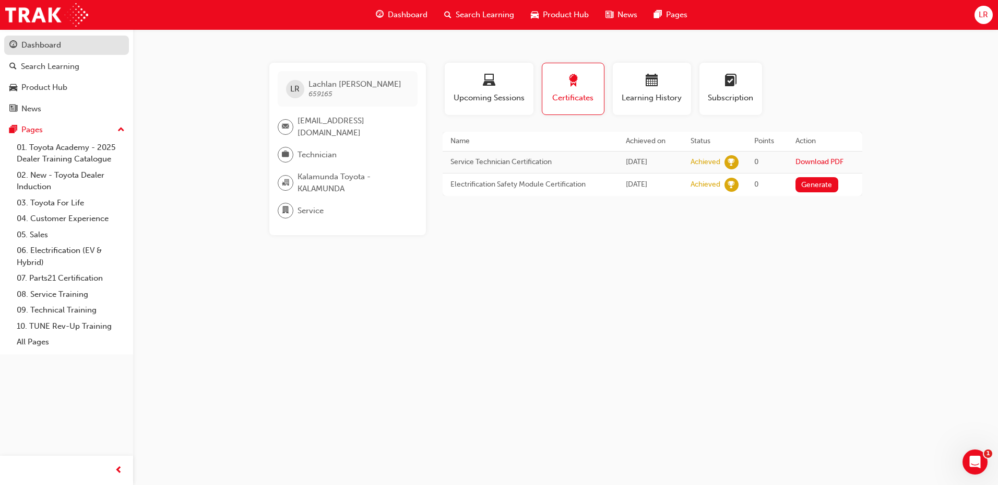
click at [21, 44] on div "Dashboard" at bounding box center [41, 45] width 40 height 12
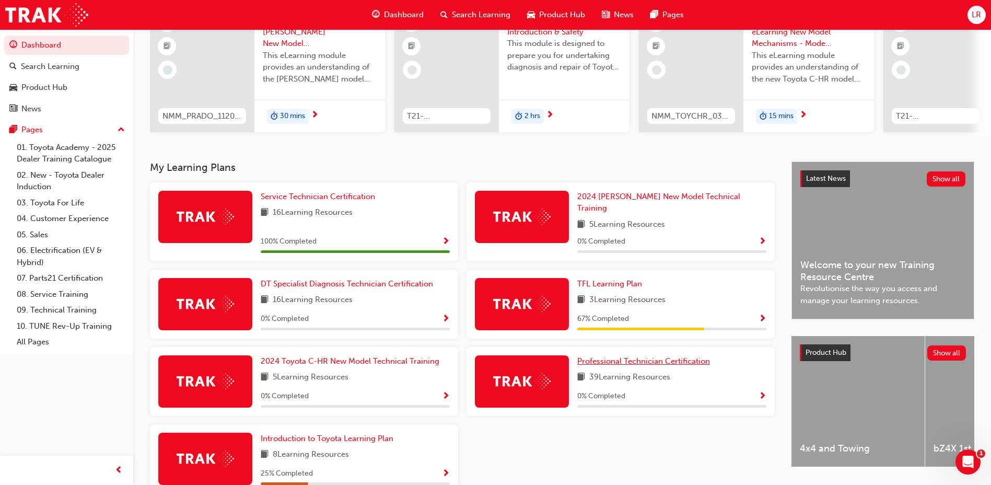
scroll to position [157, 0]
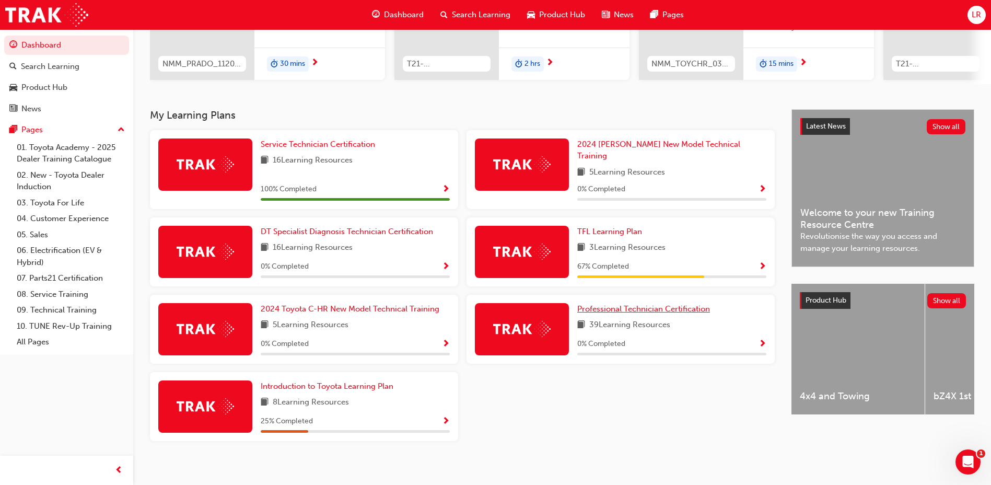
click at [658, 304] on span "Professional Technician Certification" at bounding box center [643, 308] width 133 height 9
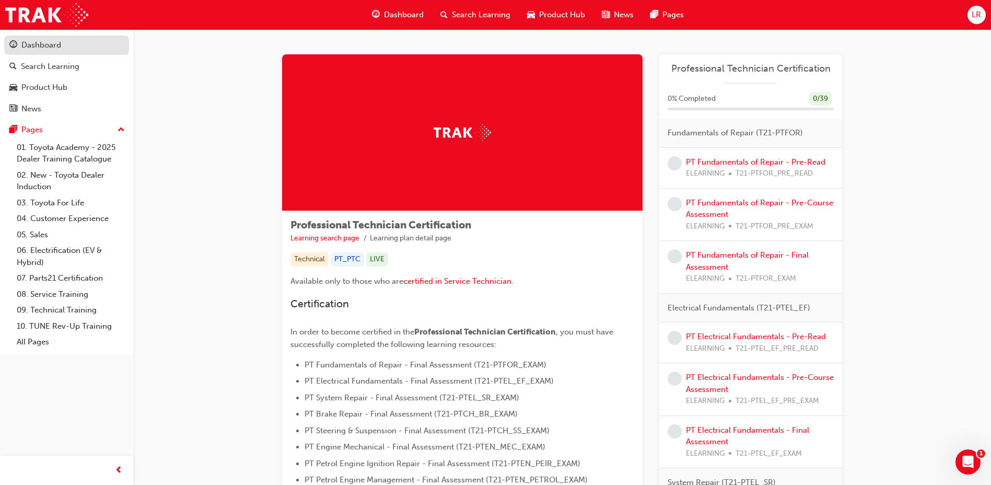
click at [60, 46] on div "Dashboard" at bounding box center [41, 45] width 40 height 12
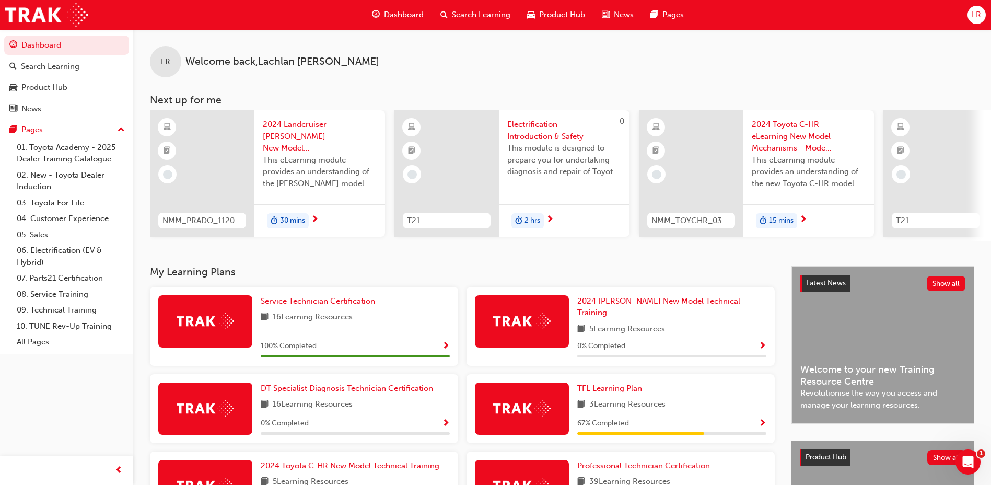
click at [975, 9] on span "LR" at bounding box center [975, 15] width 9 height 12
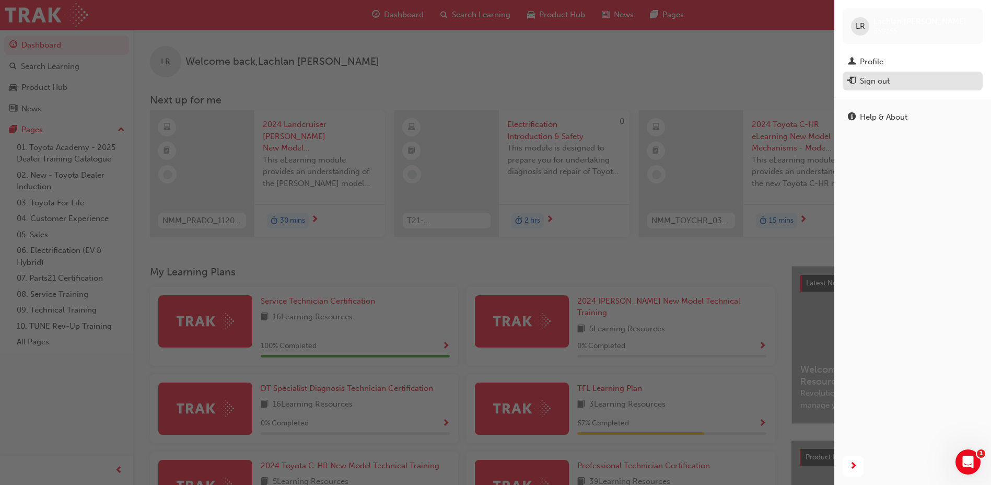
click at [856, 78] on div "Sign out" at bounding box center [911, 81] width 129 height 13
